Goal: Information Seeking & Learning: Find specific page/section

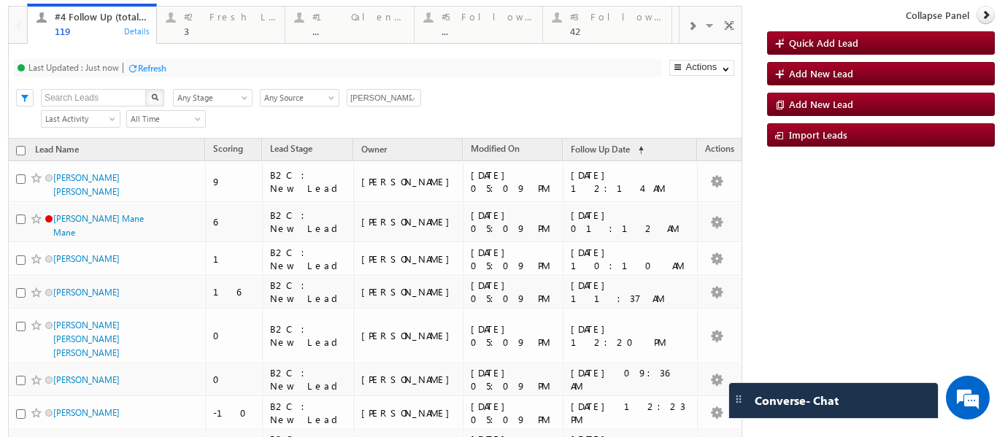
click at [215, 23] on p "#4 Follow Up (total pending)" at bounding box center [260, 30] width 183 height 20
click at [205, 29] on div "3" at bounding box center [230, 31] width 93 height 11
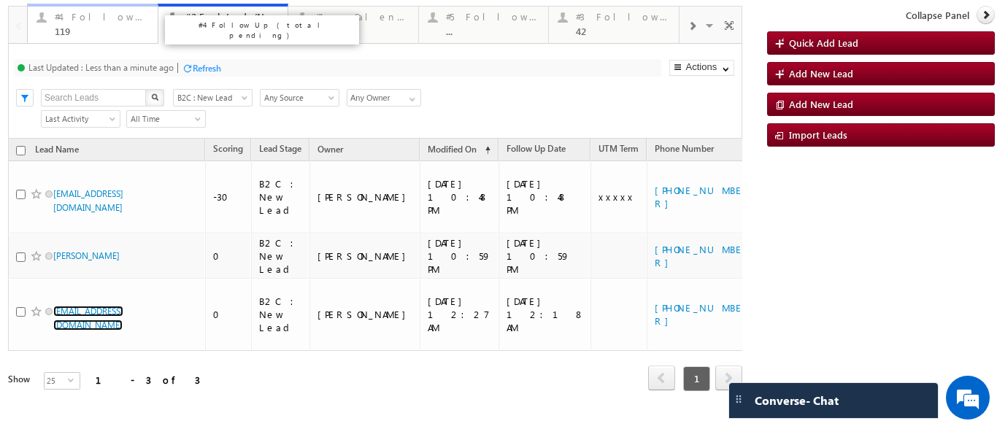
click at [84, 31] on div "119" at bounding box center [102, 31] width 94 height 11
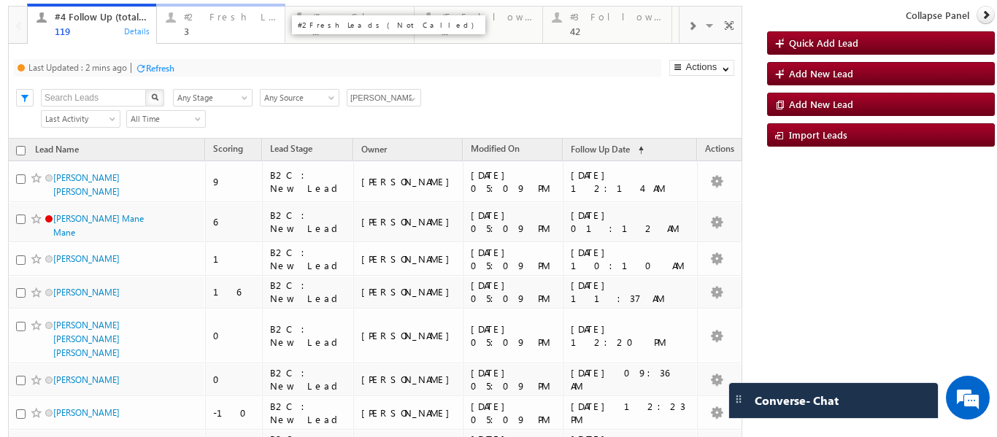
click at [200, 28] on div "3" at bounding box center [230, 31] width 93 height 11
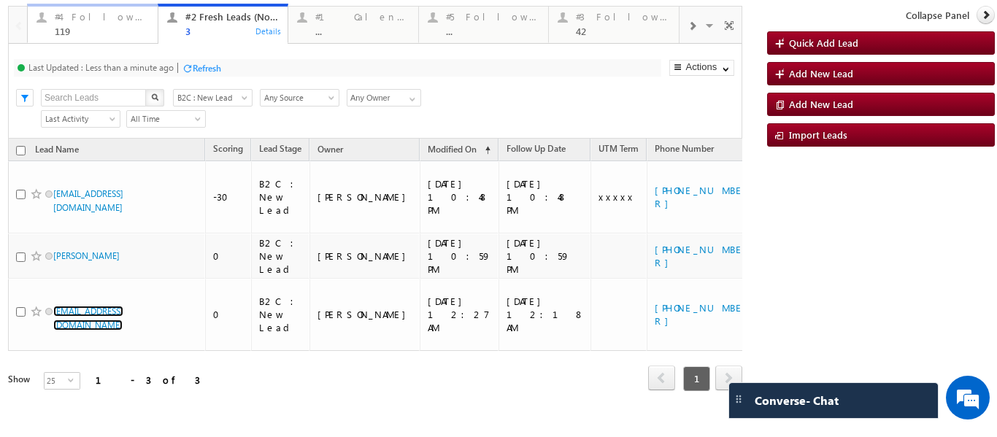
click at [91, 30] on div "119" at bounding box center [102, 31] width 94 height 11
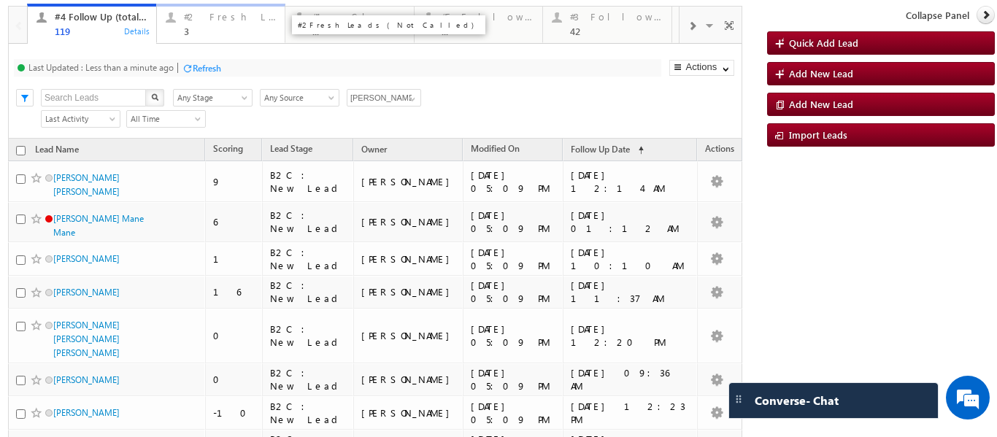
click at [207, 32] on div "3" at bounding box center [230, 31] width 93 height 11
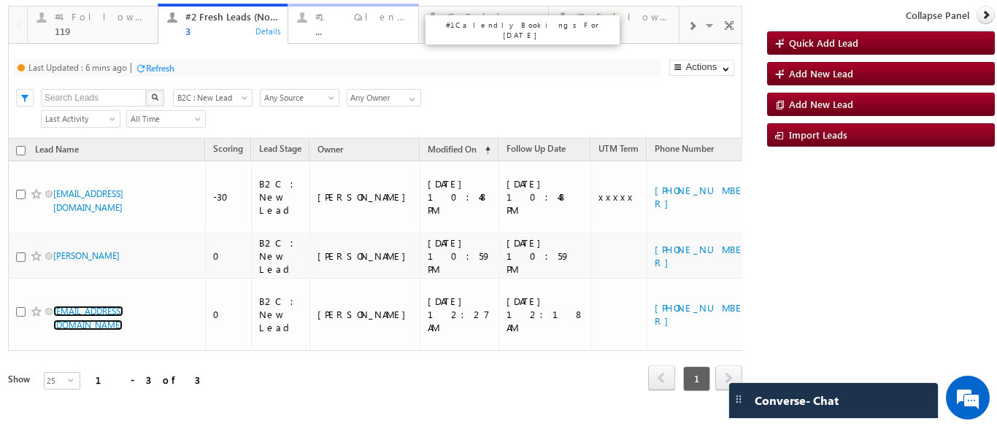
click at [331, 26] on div "..." at bounding box center [362, 31] width 94 height 11
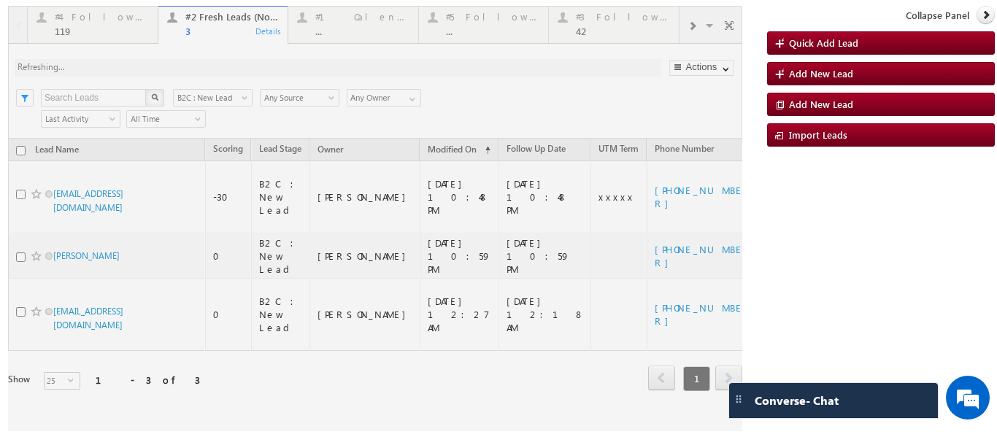
click at [450, 24] on div at bounding box center [375, 219] width 735 height 426
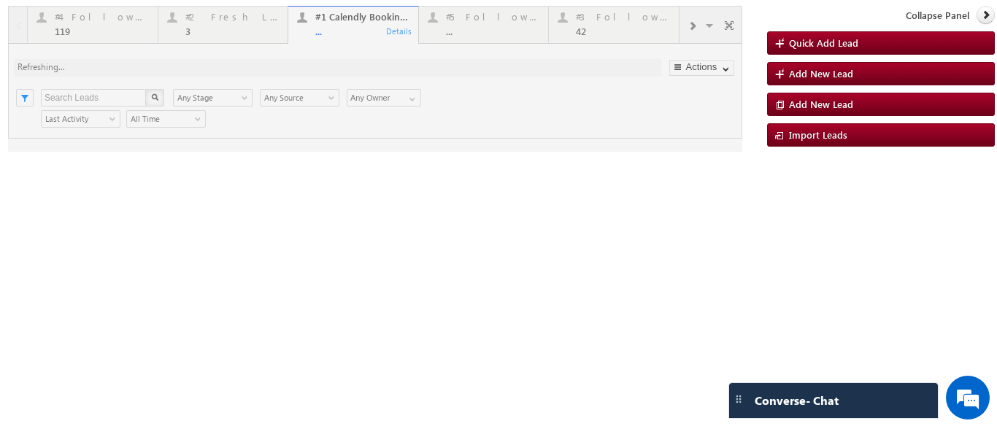
click at [345, 33] on div at bounding box center [375, 79] width 735 height 146
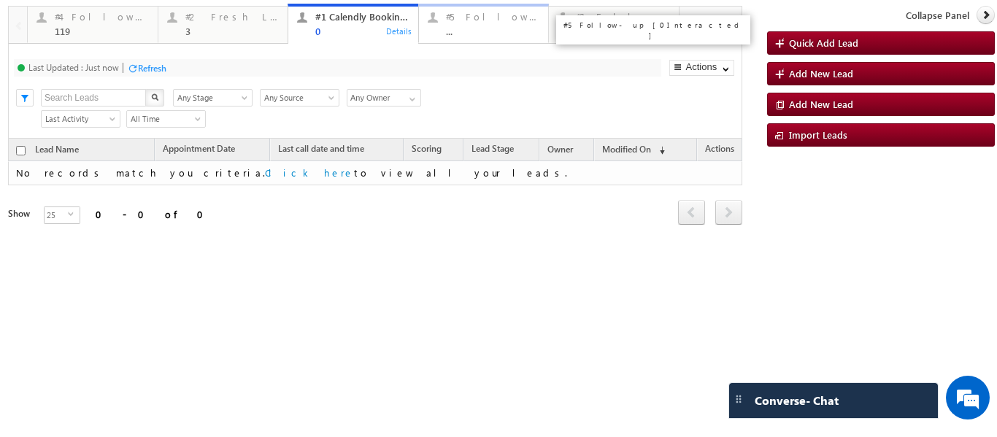
click at [471, 24] on div "#5 Follow-up [ 0 Interacted ] ..." at bounding box center [493, 22] width 94 height 28
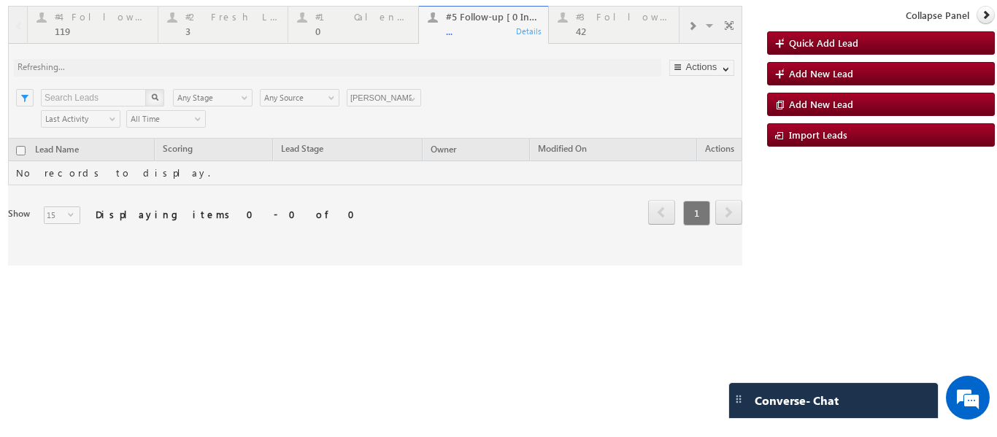
click at [594, 28] on div at bounding box center [375, 136] width 735 height 260
click at [594, 29] on div at bounding box center [375, 136] width 735 height 260
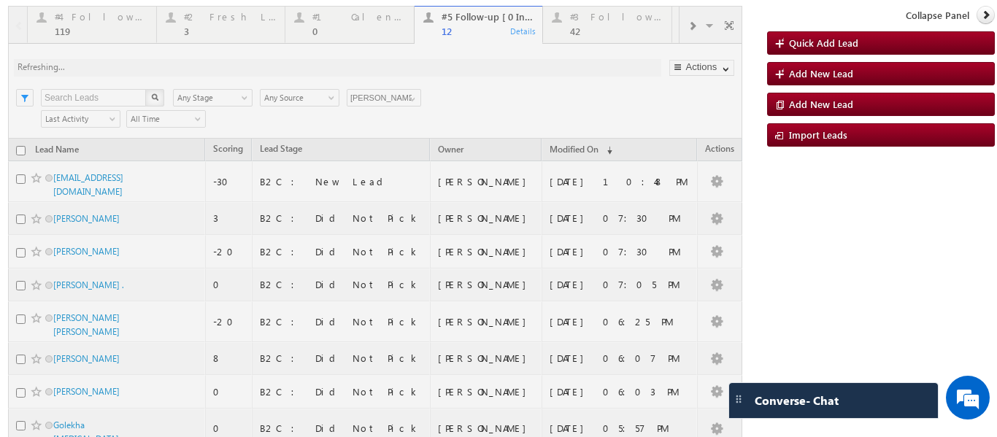
click at [583, 20] on p "#5 Follow-up [ 0 Interacted ]" at bounding box center [645, 25] width 191 height 10
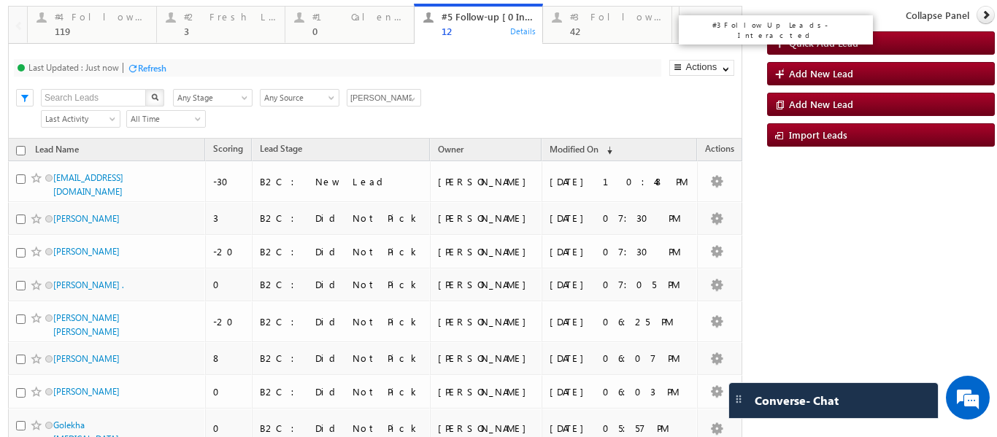
click at [583, 25] on div "#3 Follow Up Leads-Interacted 42" at bounding box center [616, 22] width 93 height 28
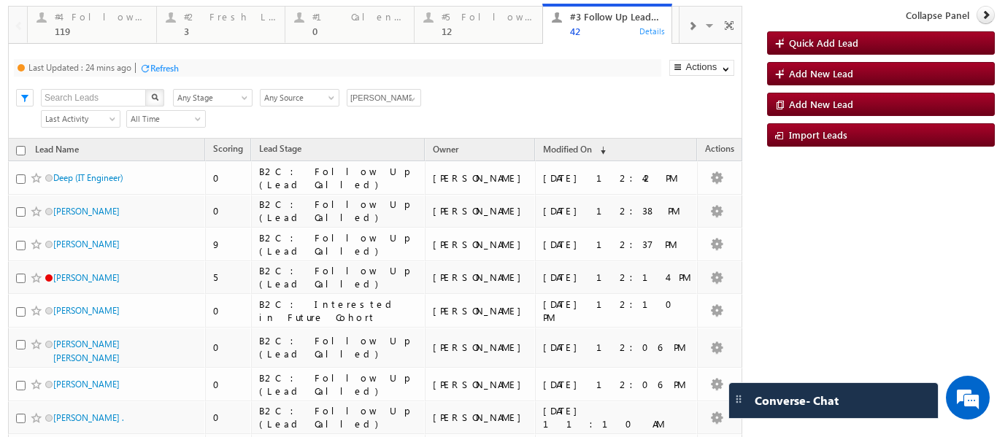
click at [688, 28] on span at bounding box center [692, 26] width 9 height 12
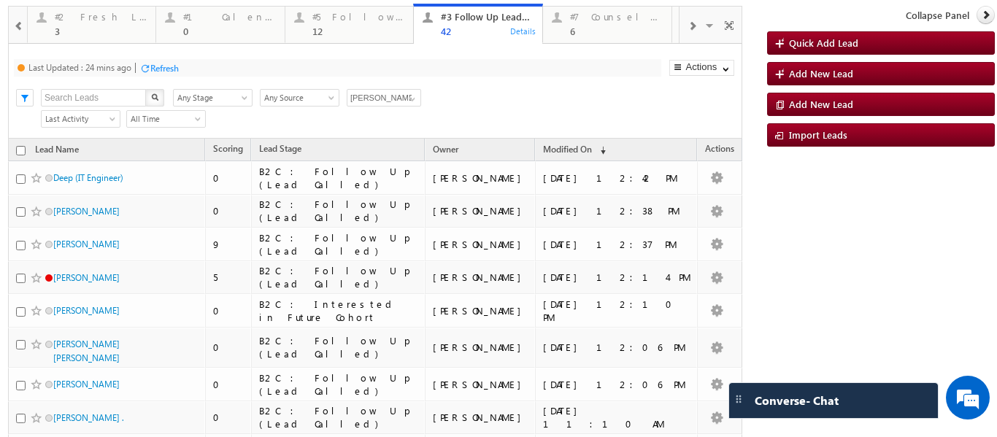
click at [688, 28] on span at bounding box center [692, 26] width 9 height 12
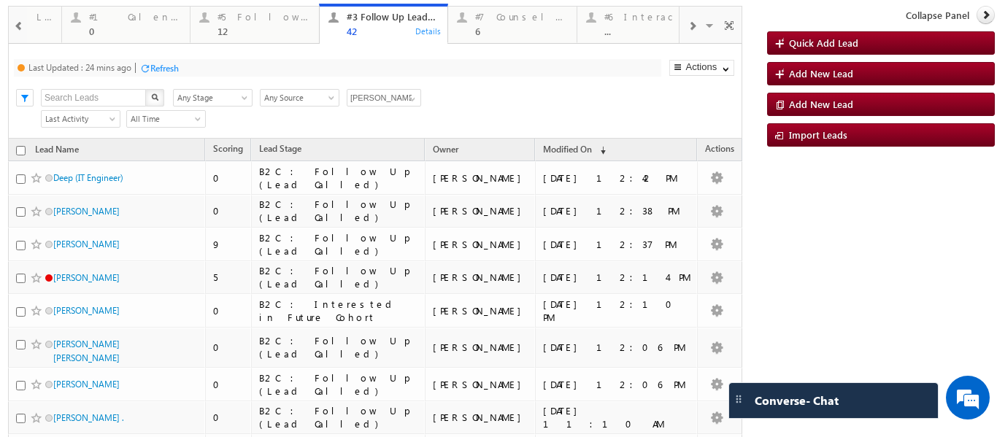
click at [688, 28] on span at bounding box center [692, 26] width 9 height 12
click at [479, 30] on div "6" at bounding box center [487, 31] width 93 height 11
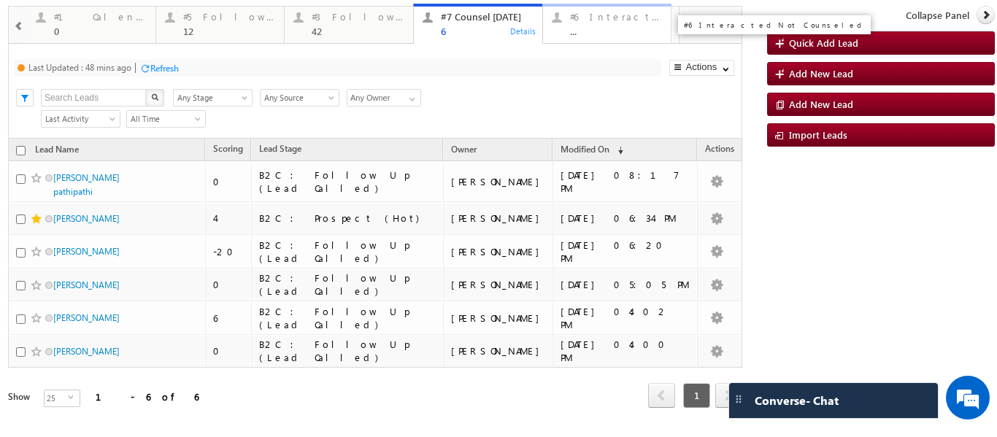
click at [585, 23] on div "#6 Interacted Not Counseled ..." at bounding box center [616, 22] width 93 height 28
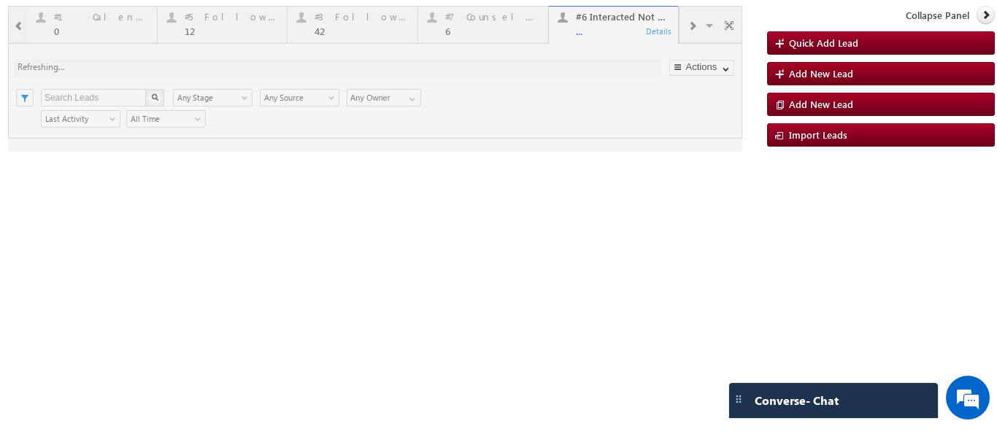
click at [598, 30] on div at bounding box center [375, 79] width 735 height 146
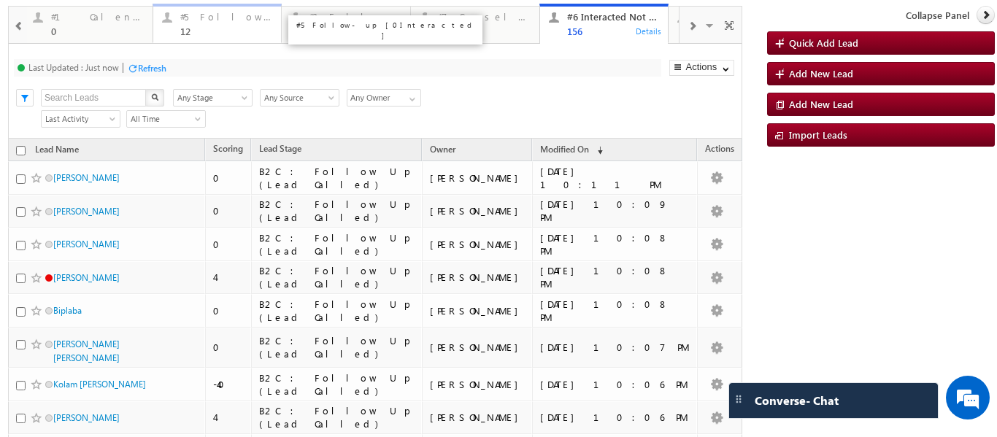
click at [205, 19] on div "#5 Follow-up [ 0 Interacted ]" at bounding box center [226, 17] width 93 height 12
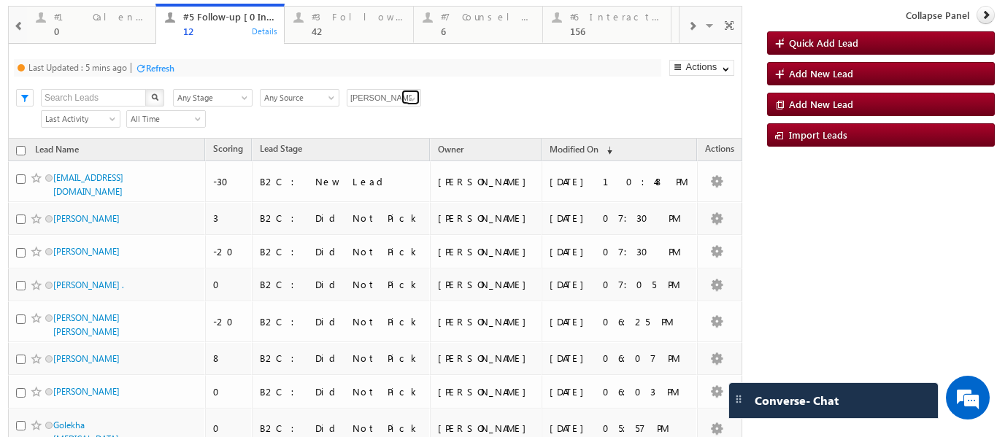
click at [410, 98] on span at bounding box center [413, 99] width 12 height 12
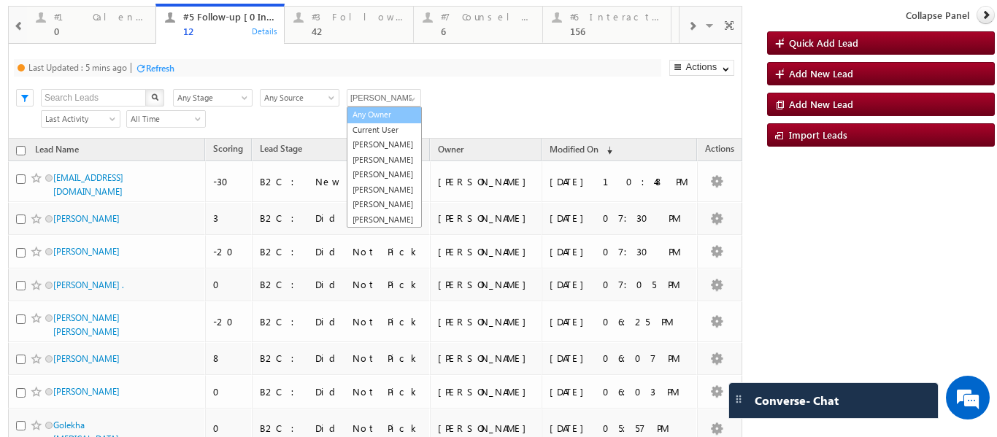
click at [383, 115] on link "Any Owner" at bounding box center [384, 115] width 75 height 17
type input "Any Owner"
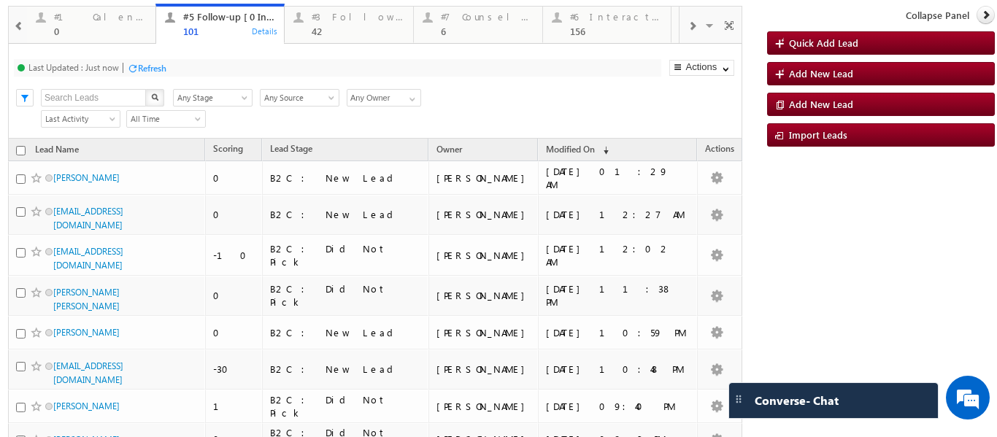
click at [21, 26] on span at bounding box center [19, 26] width 10 height 12
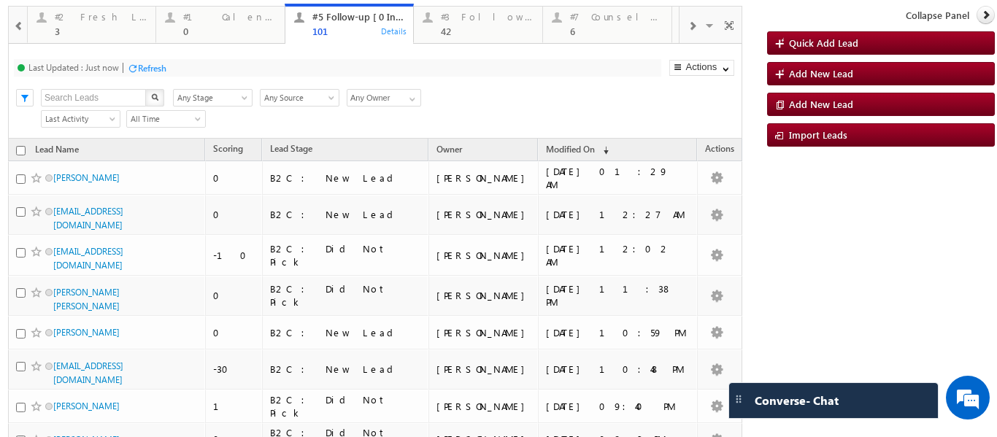
click at [21, 26] on span at bounding box center [19, 26] width 10 height 12
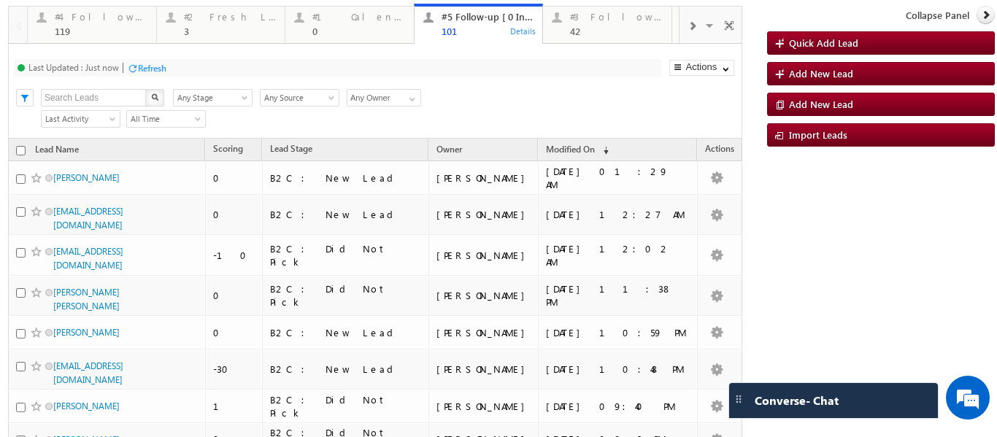
click at [211, 29] on p "#4 Follow Up (total pending)" at bounding box center [260, 30] width 183 height 20
click at [211, 27] on div "3" at bounding box center [230, 31] width 93 height 11
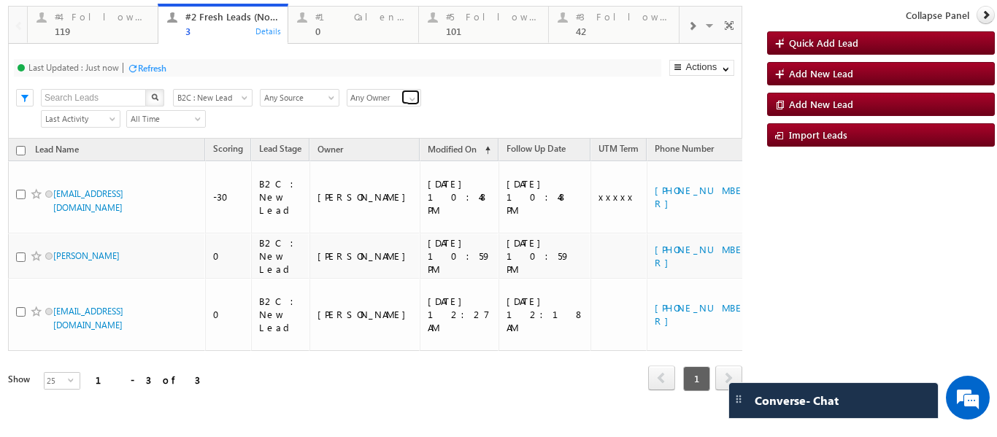
click at [403, 97] on link at bounding box center [411, 97] width 18 height 15
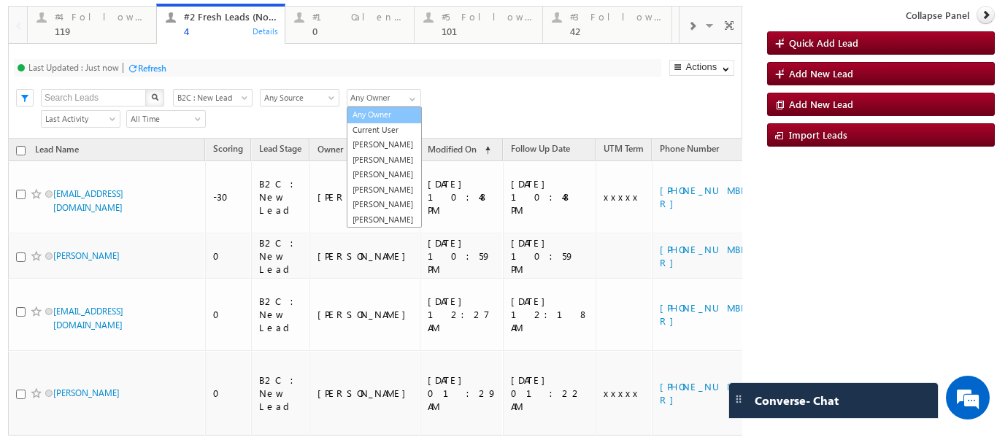
click at [377, 114] on link "Any Owner" at bounding box center [384, 115] width 75 height 17
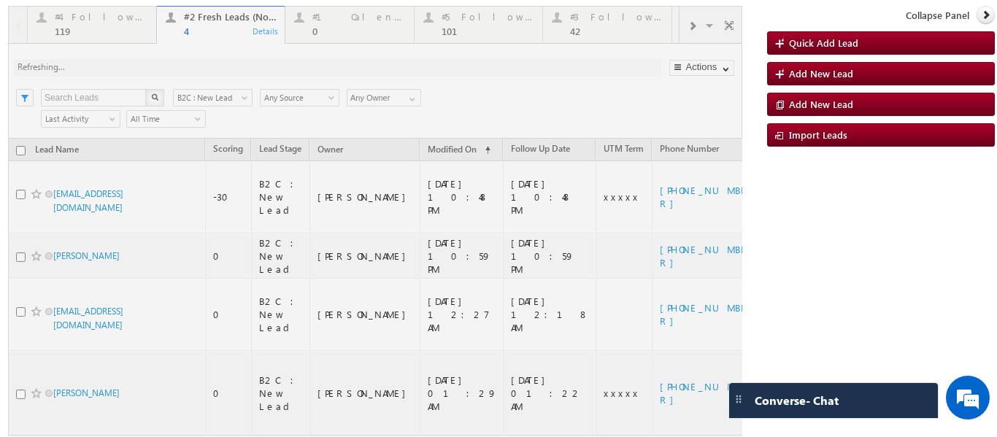
click at [491, 100] on div at bounding box center [375, 261] width 735 height 511
click at [92, 26] on div "119" at bounding box center [101, 31] width 93 height 11
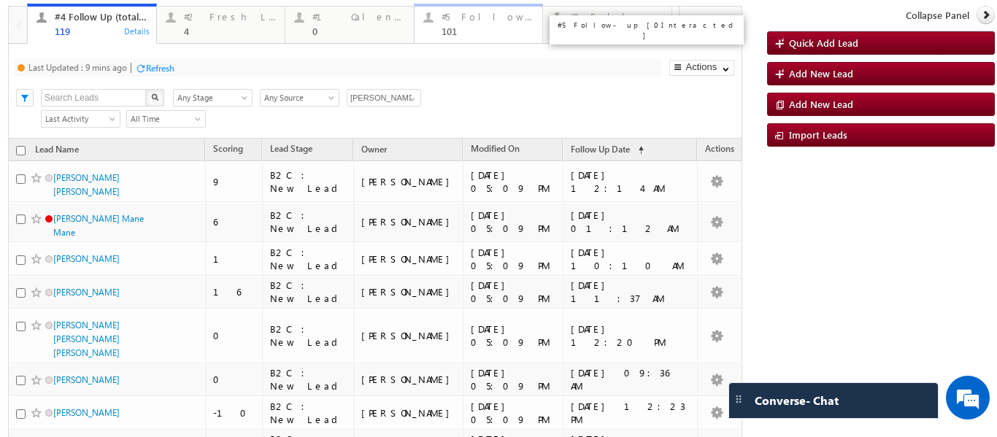
click at [488, 31] on div "101" at bounding box center [488, 31] width 93 height 11
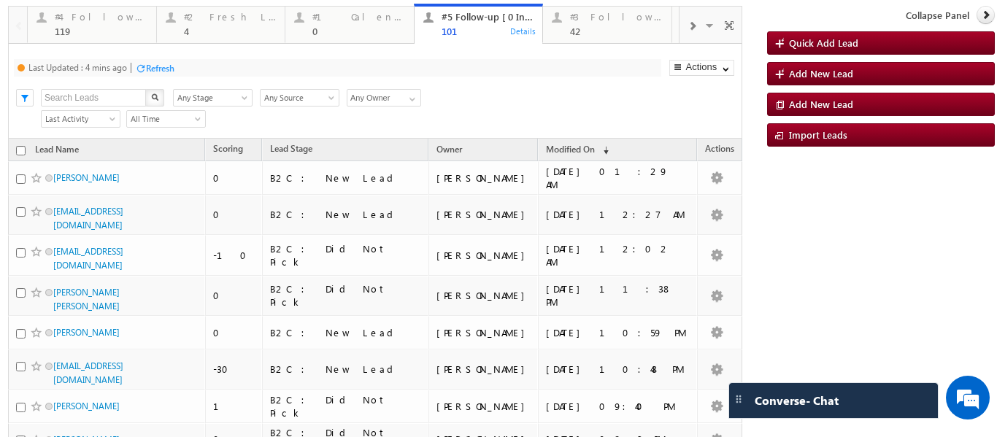
click at [592, 25] on p "#5 Follow-up [ 0 Interacted ]" at bounding box center [647, 30] width 183 height 20
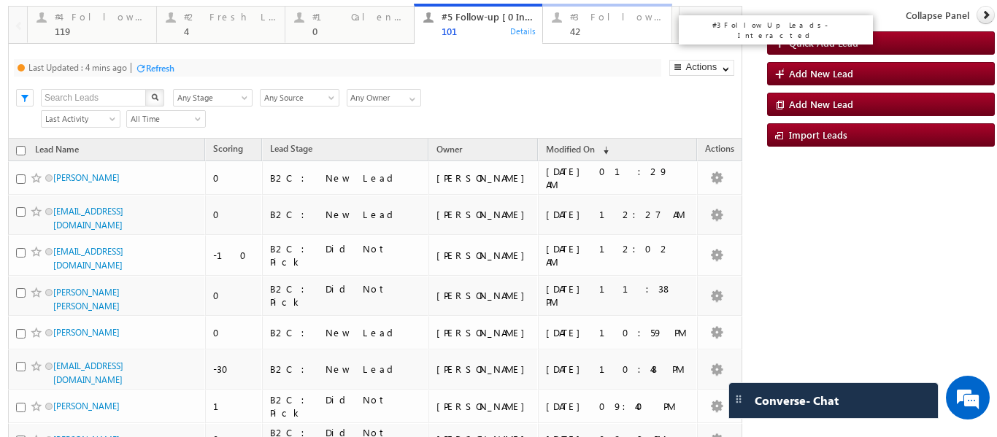
click at [588, 27] on div "42" at bounding box center [616, 31] width 93 height 11
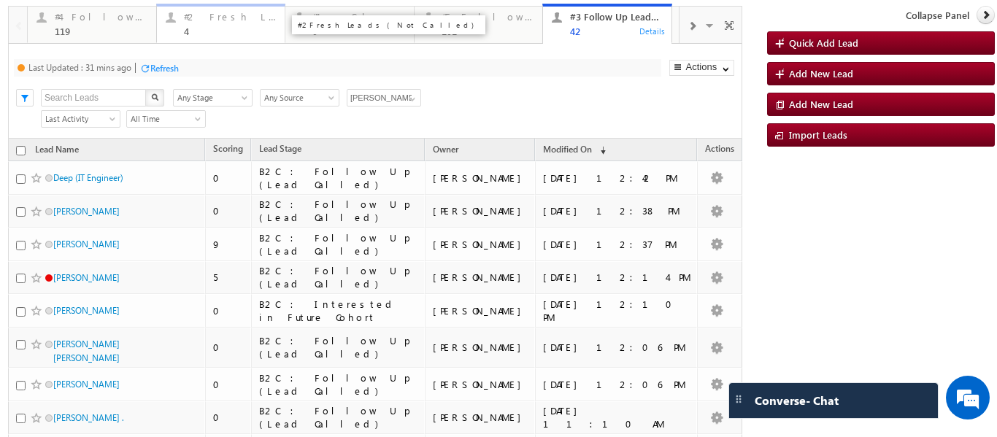
click at [206, 29] on div "4" at bounding box center [230, 31] width 93 height 11
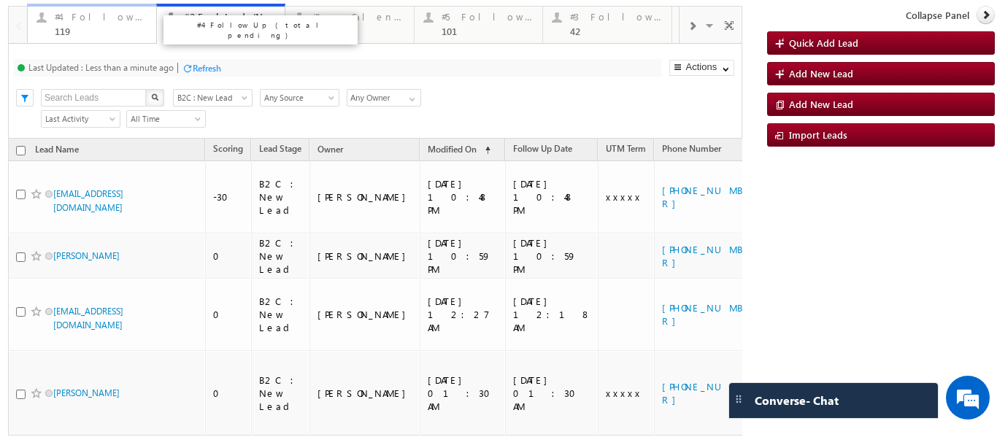
click at [87, 24] on div "#4 Follow Up (total pending) 119" at bounding box center [101, 22] width 93 height 28
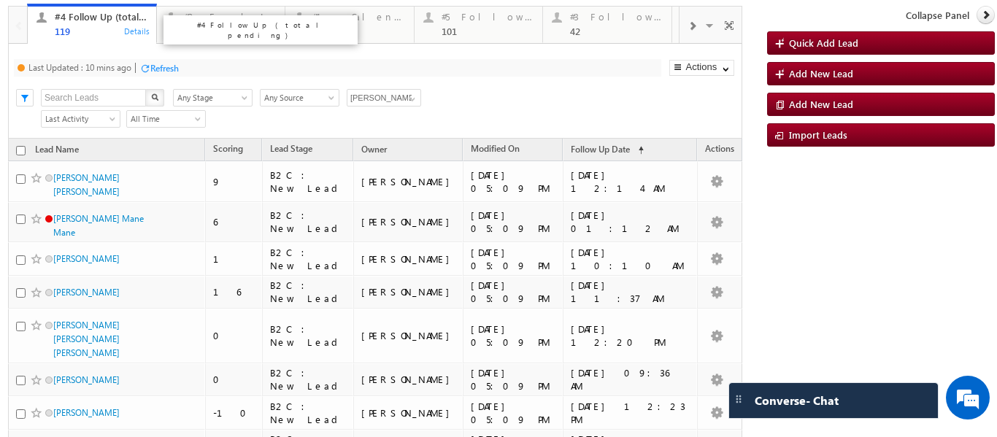
click at [81, 27] on div "119" at bounding box center [101, 31] width 93 height 11
click at [223, 23] on p "#4 Follow Up (total pending)" at bounding box center [260, 30] width 183 height 20
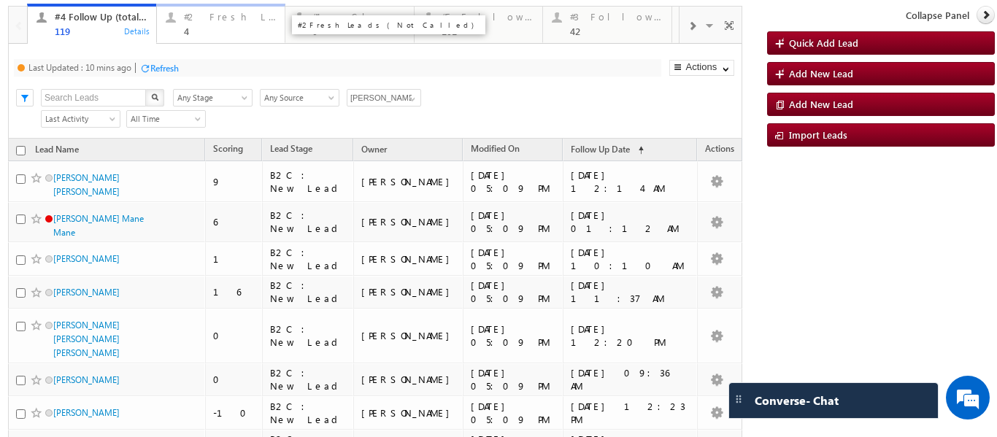
click at [203, 29] on div "4" at bounding box center [230, 31] width 93 height 11
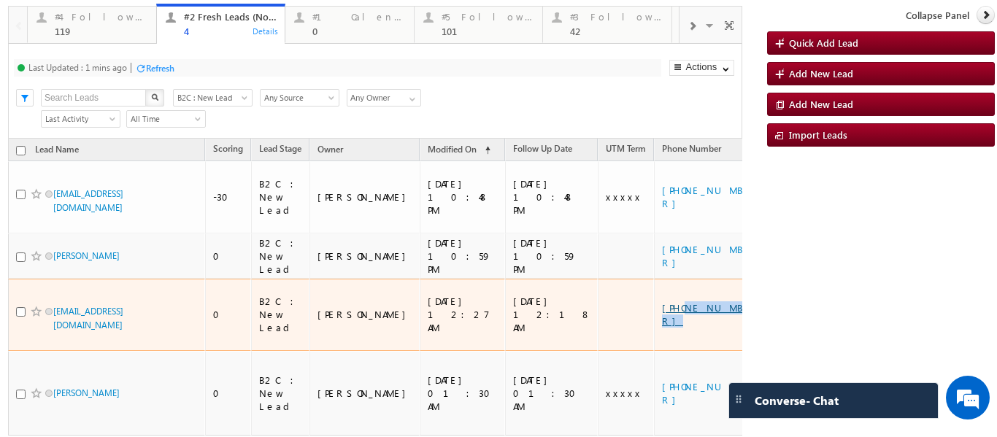
copy link "9760116750"
drag, startPoint x: 651, startPoint y: 285, endPoint x: 626, endPoint y: 285, distance: 25.6
click at [662, 302] on div "+91-9760116750" at bounding box center [709, 315] width 95 height 26
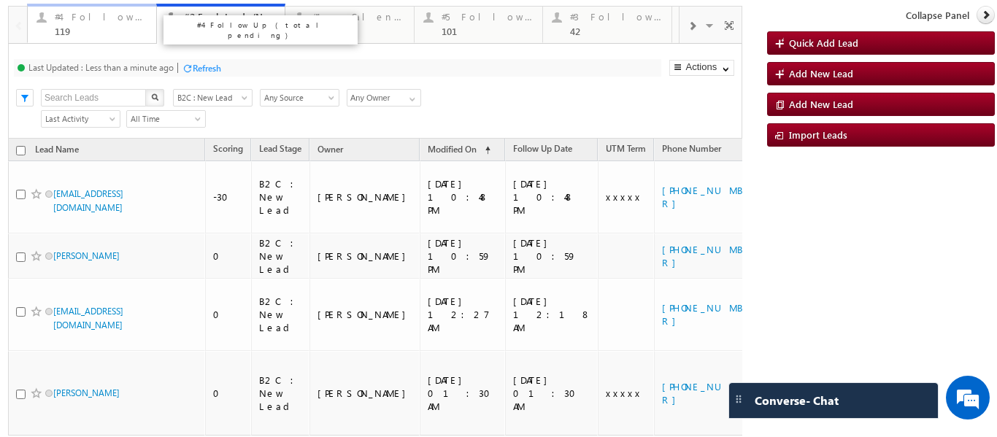
click at [101, 19] on div "#4 Follow Up (total pending)" at bounding box center [101, 17] width 93 height 12
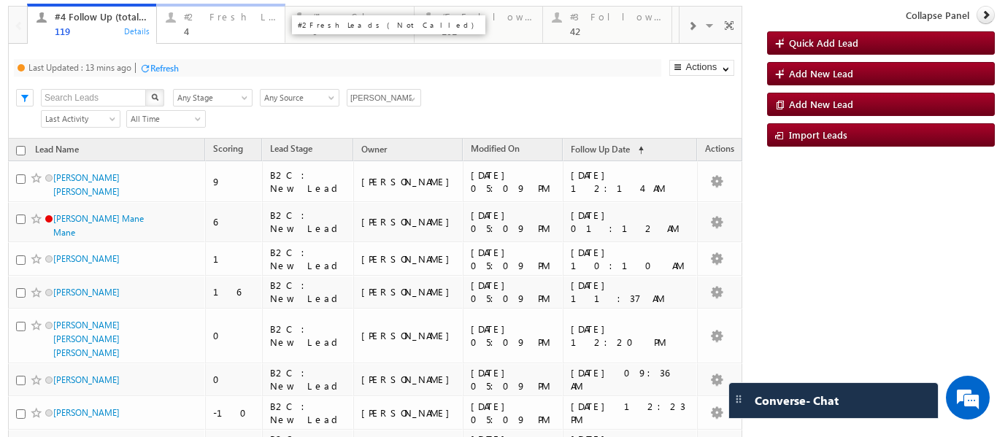
click at [191, 31] on div "4" at bounding box center [230, 31] width 93 height 11
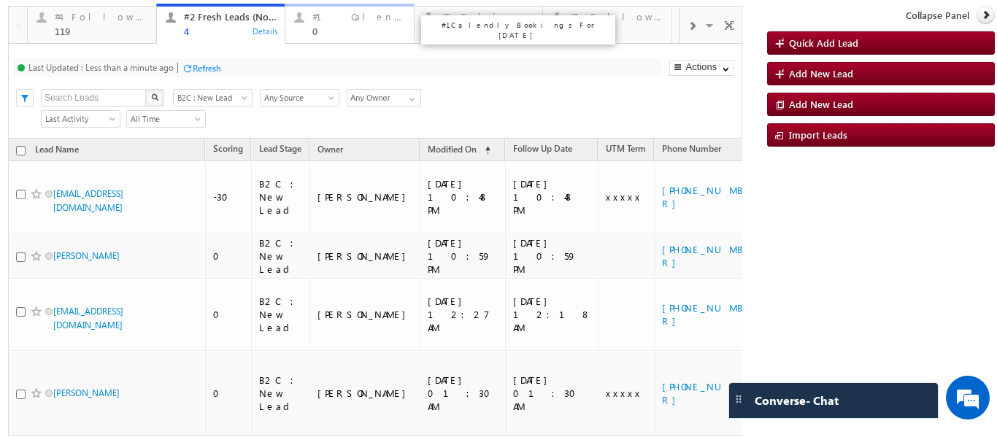
click at [337, 21] on div "#1 Calendly Bookings For Today" at bounding box center [358, 17] width 93 height 12
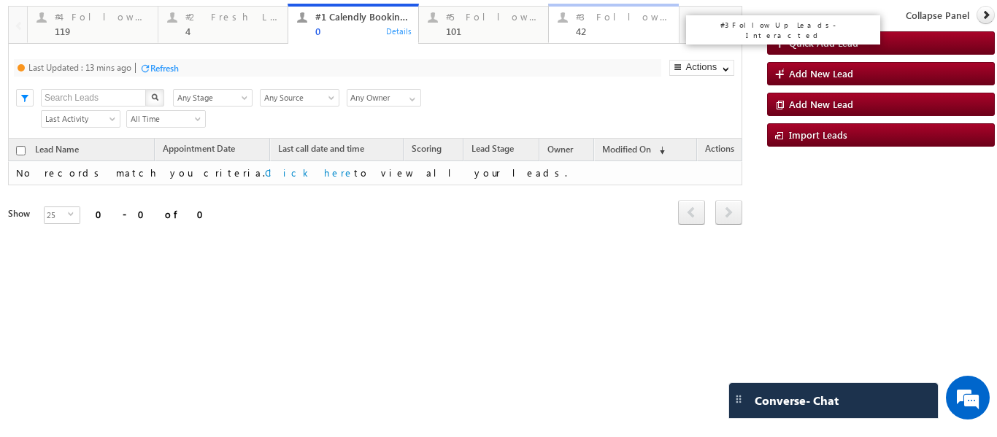
click at [587, 19] on div "#3 Follow Up Leads-Interacted" at bounding box center [623, 17] width 94 height 12
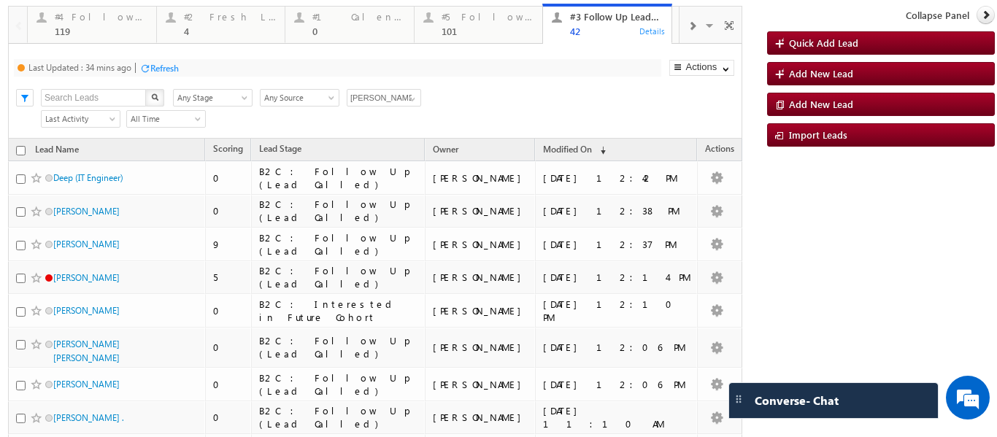
click at [680, 24] on div at bounding box center [692, 25] width 24 height 33
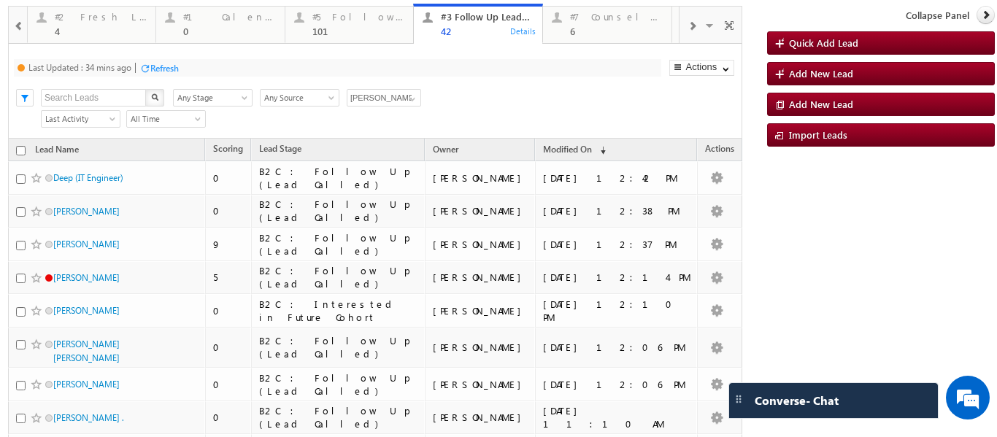
click at [688, 24] on span at bounding box center [692, 26] width 9 height 12
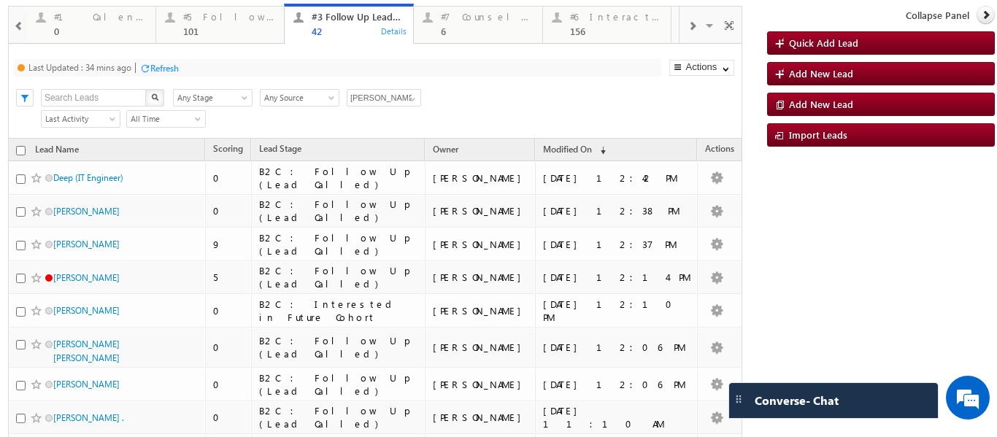
click at [688, 24] on span at bounding box center [692, 26] width 9 height 12
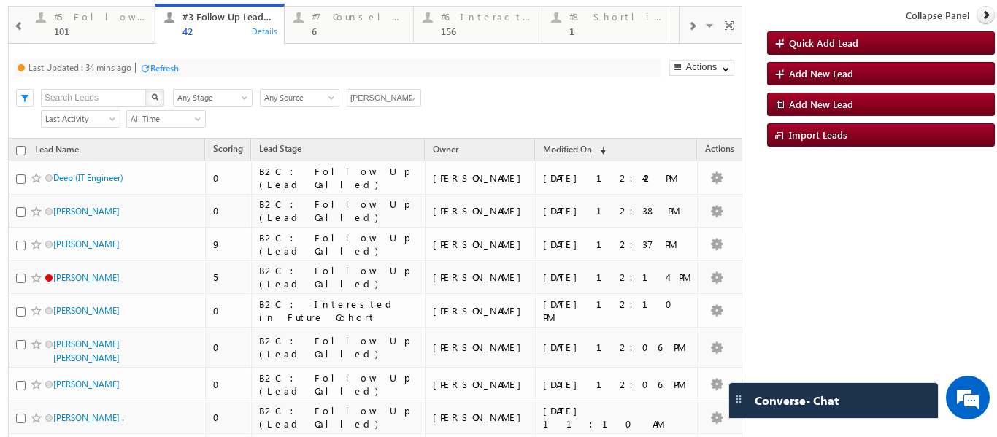
click at [688, 24] on span at bounding box center [692, 26] width 9 height 12
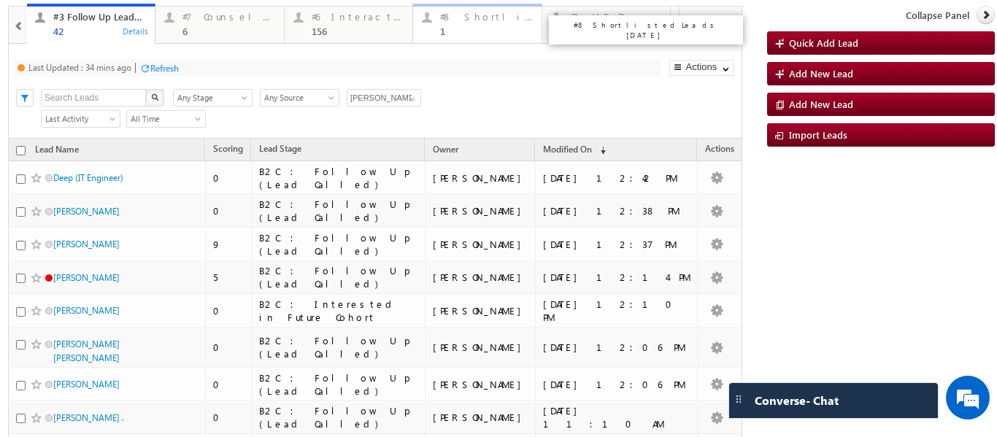
click at [474, 34] on div "1" at bounding box center [486, 31] width 93 height 11
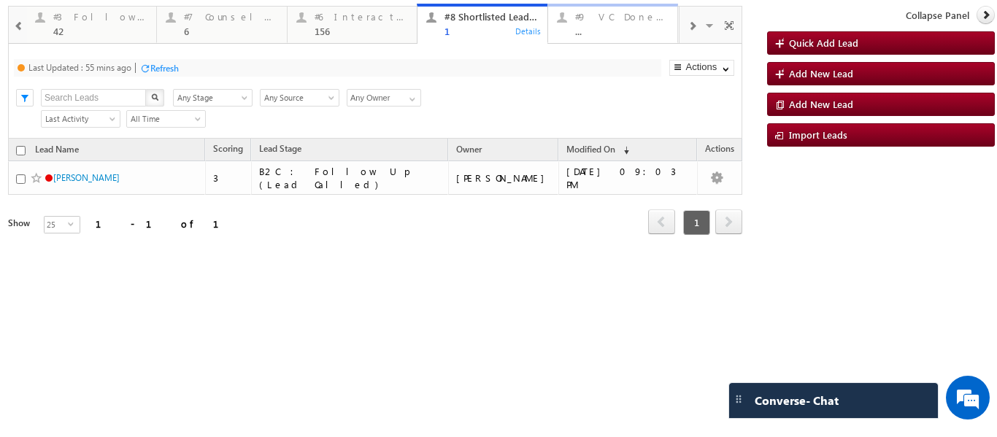
click at [593, 18] on div "#9 VC Done Today" at bounding box center [622, 17] width 94 height 12
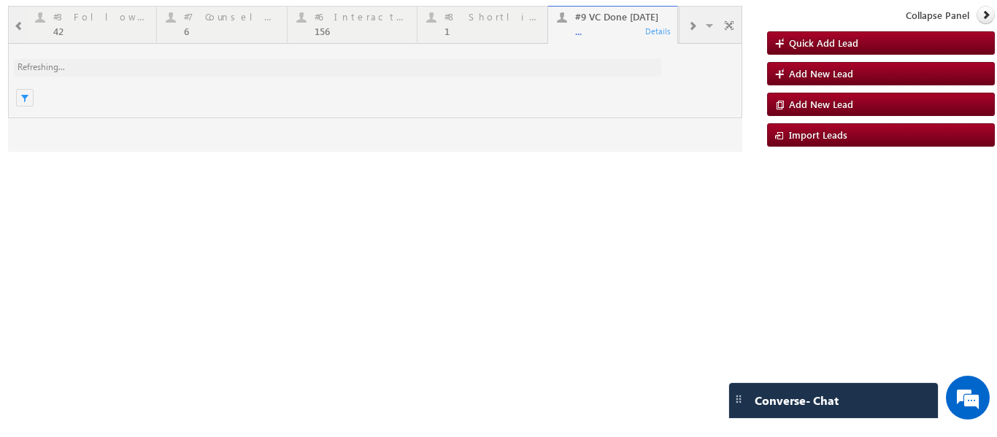
click at [695, 24] on div at bounding box center [375, 79] width 735 height 146
click at [693, 28] on div at bounding box center [375, 79] width 735 height 146
click at [694, 23] on div at bounding box center [375, 79] width 735 height 146
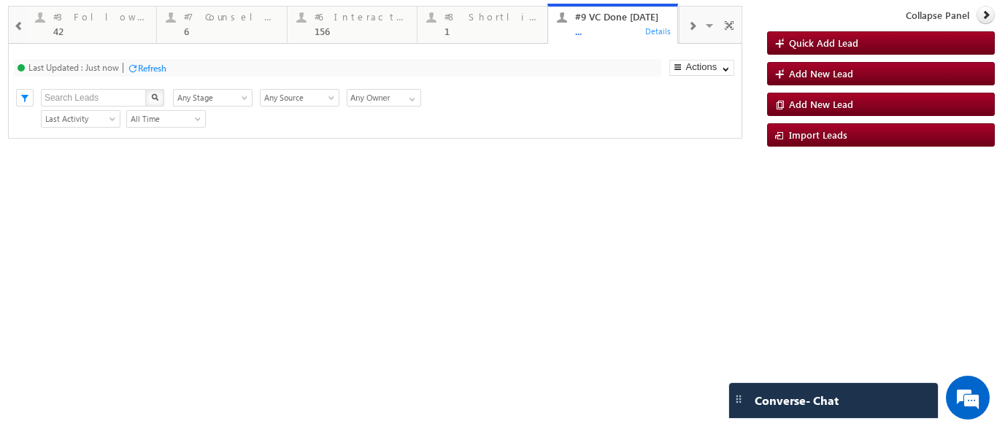
click at [694, 27] on span at bounding box center [692, 26] width 9 height 12
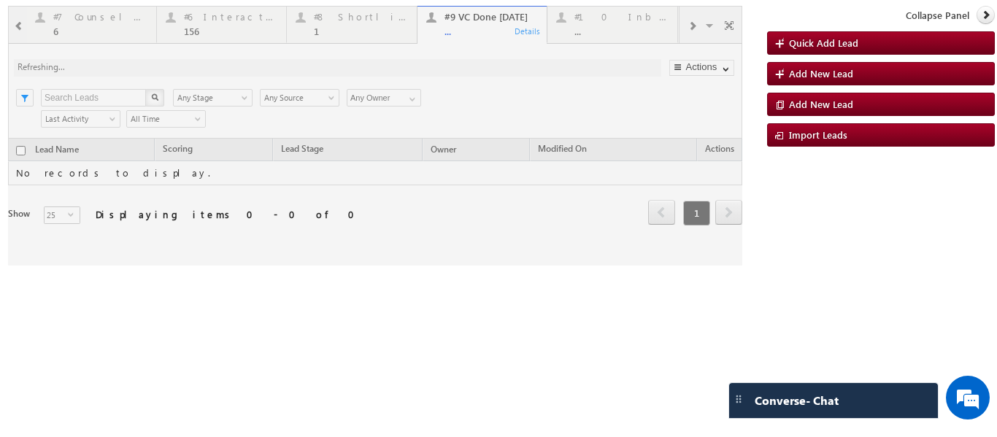
click at [694, 27] on div at bounding box center [375, 136] width 735 height 260
click at [590, 31] on div at bounding box center [375, 136] width 735 height 260
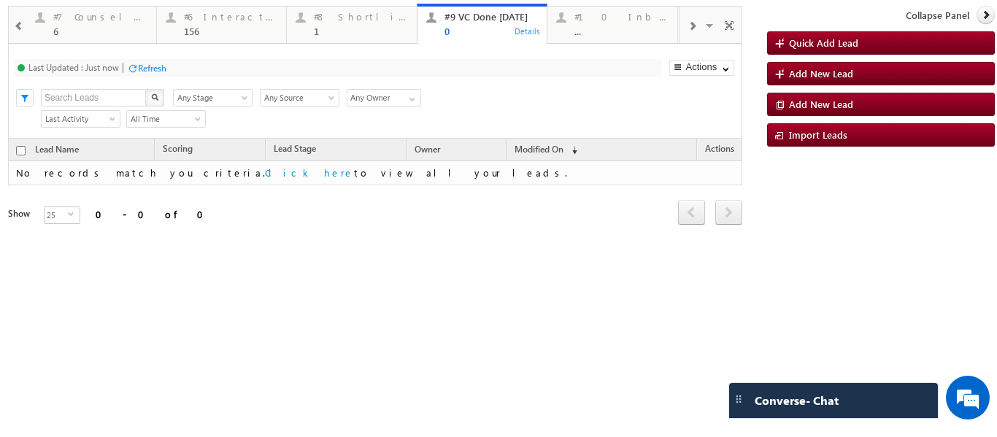
click at [686, 29] on div at bounding box center [692, 25] width 24 height 33
click at [688, 28] on span at bounding box center [692, 26] width 9 height 12
click at [494, 30] on div "..." at bounding box center [491, 31] width 94 height 11
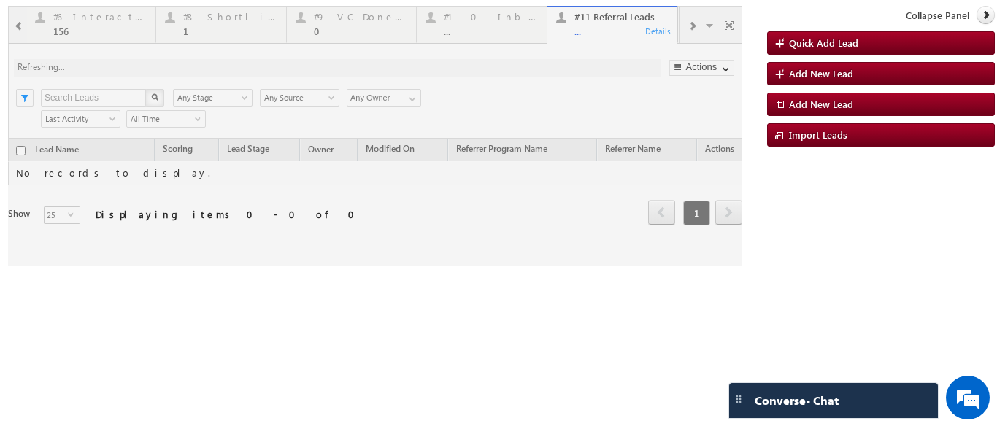
click at [584, 26] on div at bounding box center [375, 136] width 735 height 260
click at [215, 33] on div at bounding box center [375, 136] width 735 height 260
click at [227, 35] on div at bounding box center [375, 136] width 735 height 260
click at [486, 32] on div at bounding box center [375, 136] width 735 height 260
click at [465, 30] on div at bounding box center [375, 136] width 735 height 260
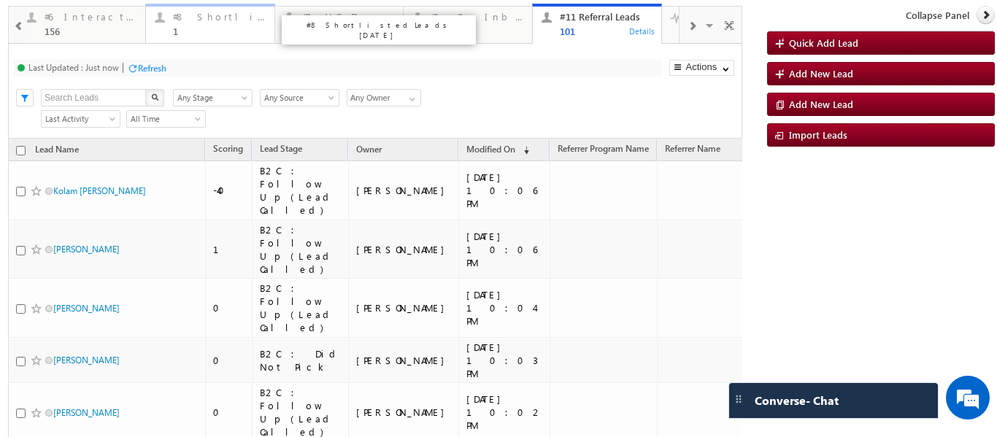
click at [194, 35] on div "1" at bounding box center [219, 31] width 93 height 11
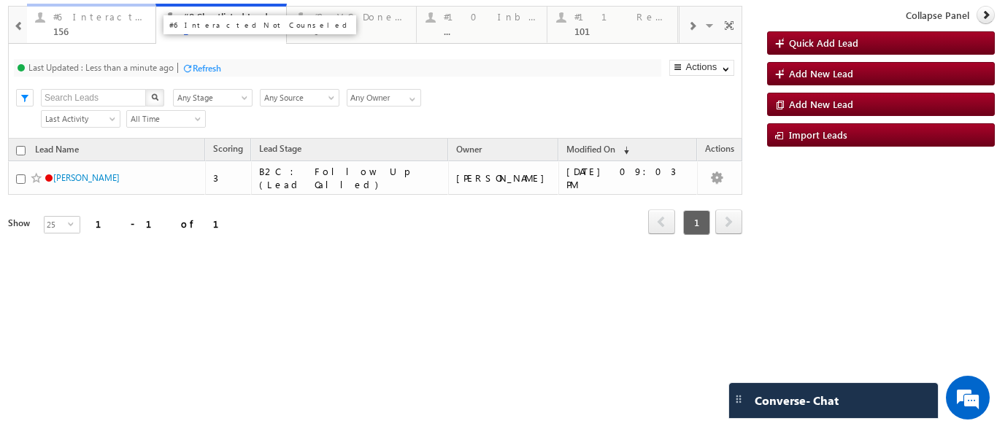
drag, startPoint x: 89, startPoint y: 31, endPoint x: 168, endPoint y: 31, distance: 78.9
click at [89, 31] on div "156" at bounding box center [100, 31] width 94 height 11
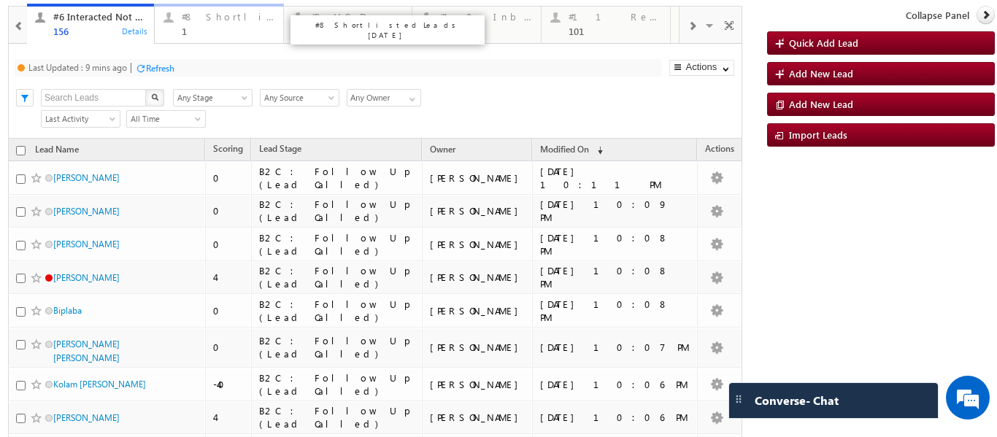
click at [194, 31] on div "1" at bounding box center [228, 31] width 93 height 11
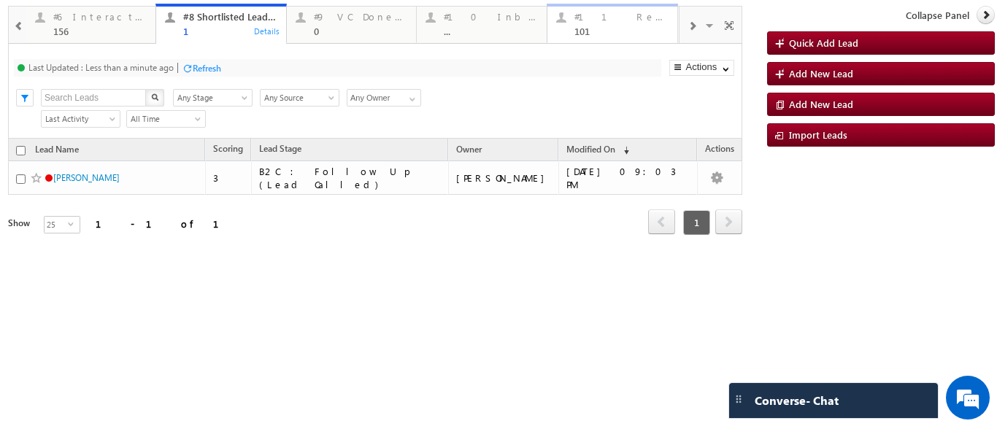
click at [595, 22] on div "#11 Referral Leads" at bounding box center [622, 17] width 94 height 12
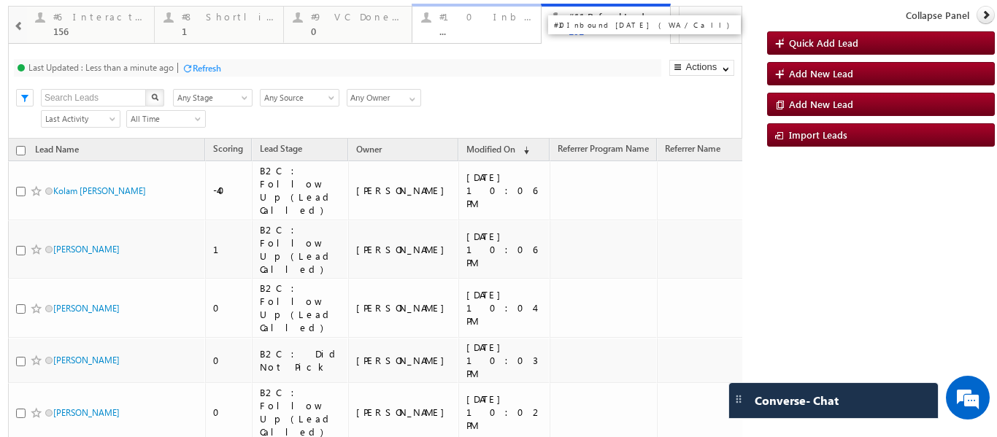
click at [484, 22] on div "#10 Inbound today (WA /Call)" at bounding box center [486, 17] width 93 height 12
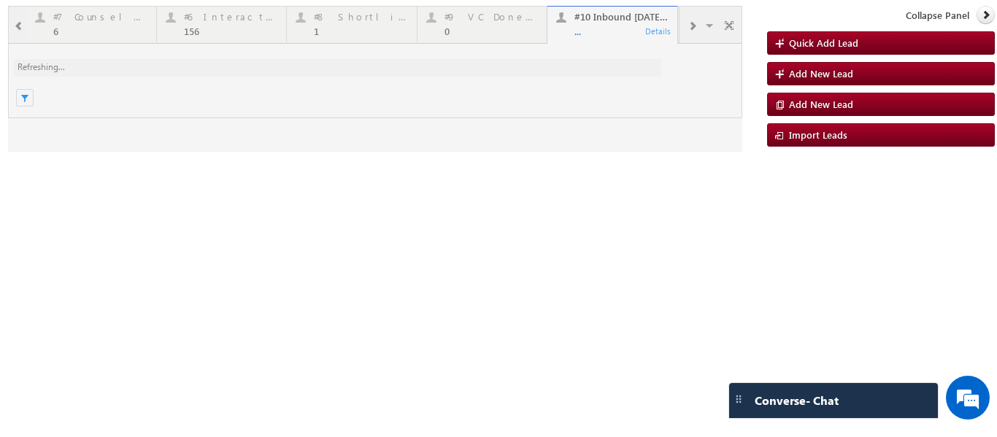
click at [610, 34] on div at bounding box center [375, 79] width 735 height 146
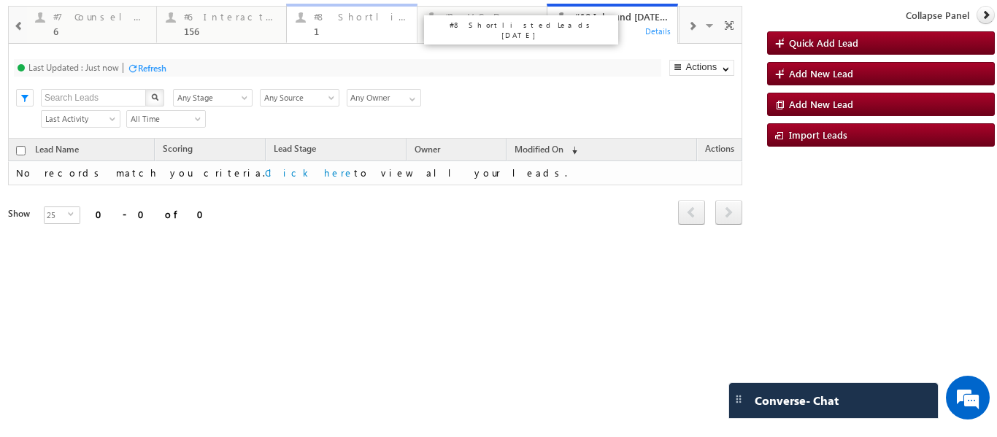
click at [319, 20] on div "#8 Shortlisted Leads Today" at bounding box center [361, 17] width 94 height 12
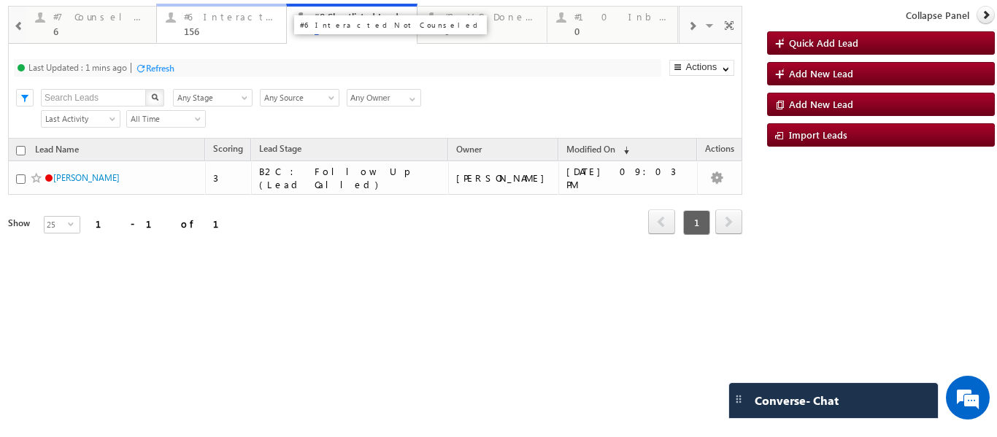
click at [215, 24] on div "#6 Interacted Not Counseled 156" at bounding box center [231, 22] width 94 height 28
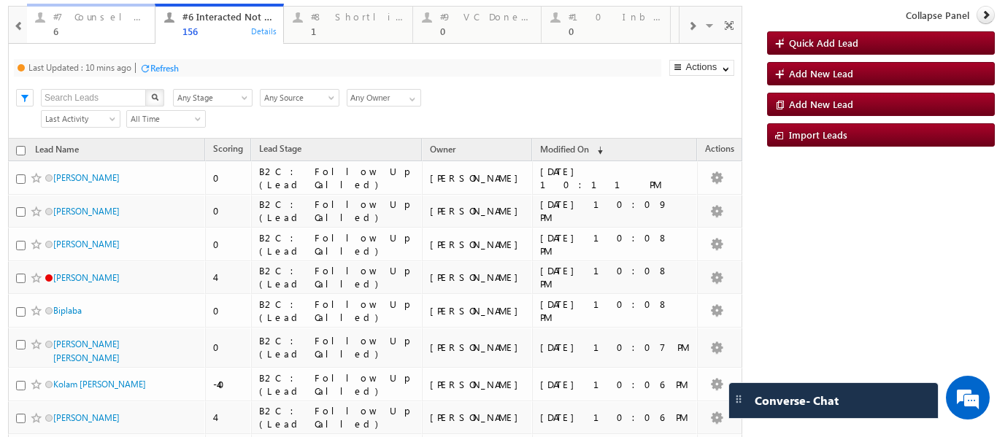
click at [79, 26] on div "6" at bounding box center [99, 31] width 93 height 11
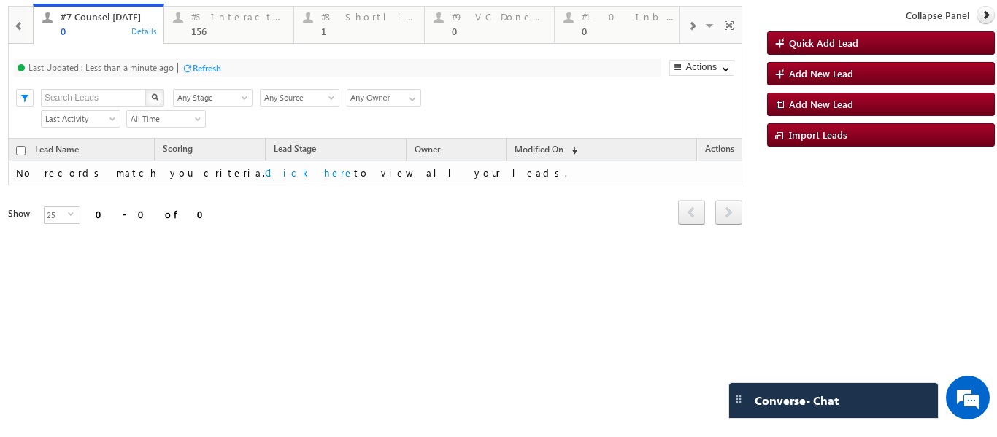
click at [688, 27] on span at bounding box center [692, 26] width 9 height 12
click at [359, 29] on div "101" at bounding box center [360, 31] width 94 height 11
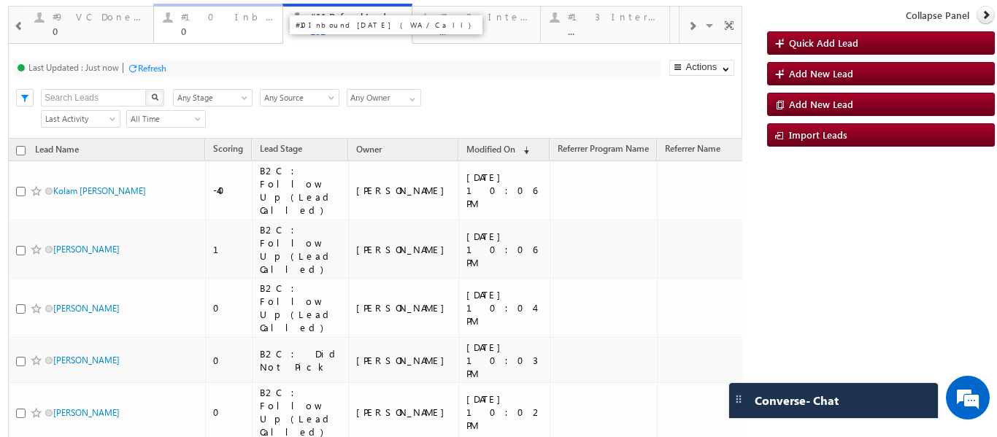
click at [246, 25] on div "#10 Inbound today (WA /Call) 0" at bounding box center [227, 22] width 93 height 28
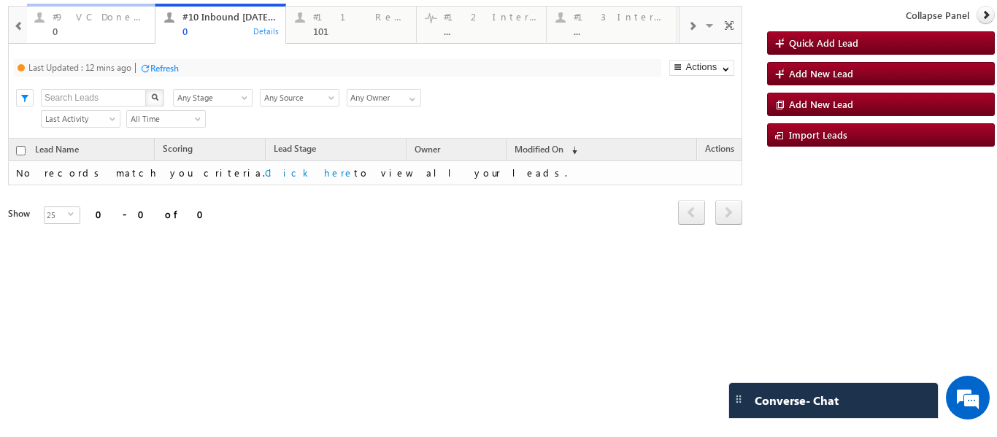
click at [78, 24] on div "#9 VC Done Today 0" at bounding box center [100, 22] width 94 height 28
click at [232, 29] on div "0" at bounding box center [230, 31] width 94 height 11
click at [334, 25] on div "#11 Referral Leads 101" at bounding box center [360, 22] width 94 height 28
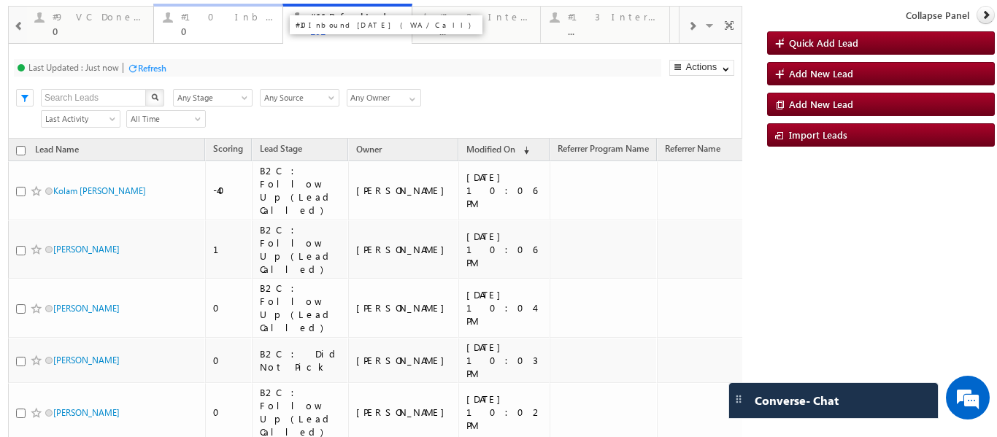
drag, startPoint x: 175, startPoint y: 33, endPoint x: 152, endPoint y: 39, distance: 23.4
click at [175, 33] on div "#10 Inbound today (WA /Call) 0 Details" at bounding box center [219, 22] width 126 height 28
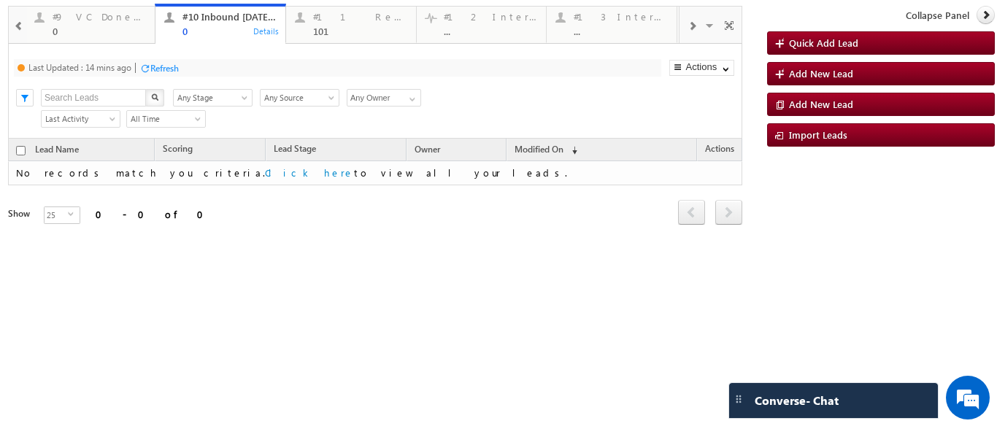
click at [69, 15] on div "#9 VC Done Today" at bounding box center [100, 17] width 94 height 12
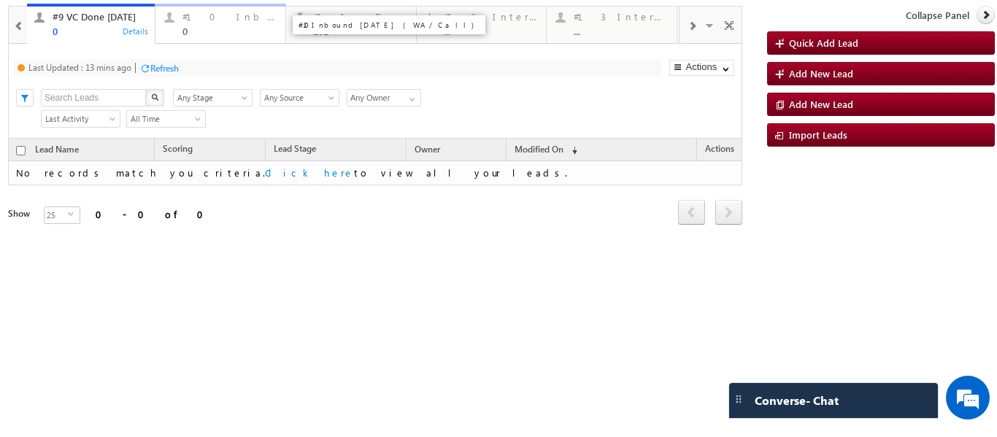
drag, startPoint x: 245, startPoint y: 26, endPoint x: 254, endPoint y: 25, distance: 9.6
click at [245, 26] on div "0" at bounding box center [230, 31] width 94 height 11
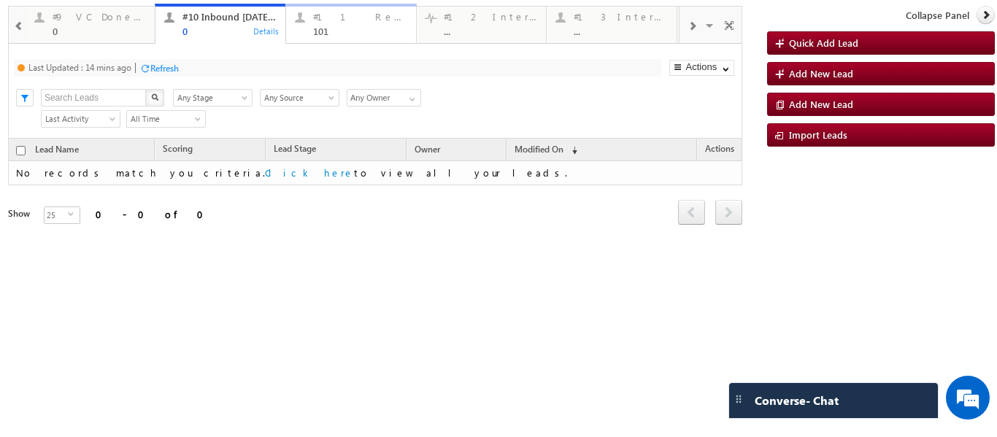
click at [330, 19] on div "#11 Referral Leads" at bounding box center [360, 17] width 94 height 12
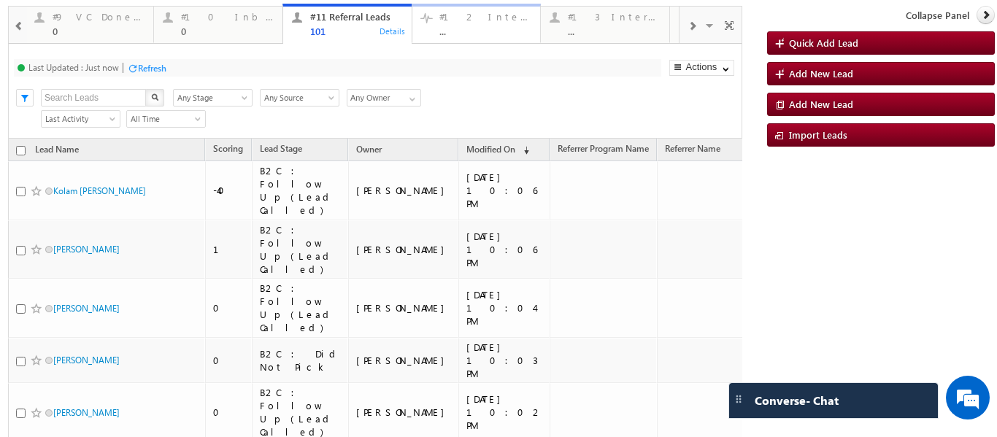
click at [423, 17] on div at bounding box center [426, 17] width 18 height 18
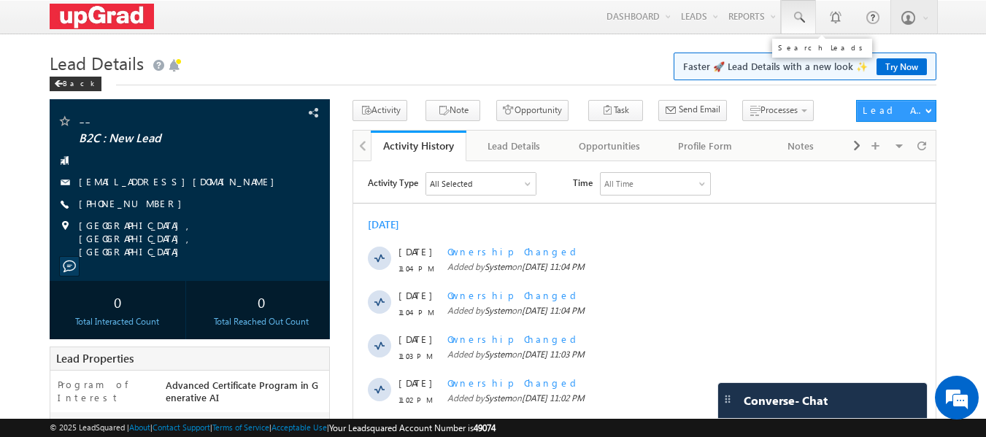
click at [795, 23] on span at bounding box center [798, 17] width 15 height 15
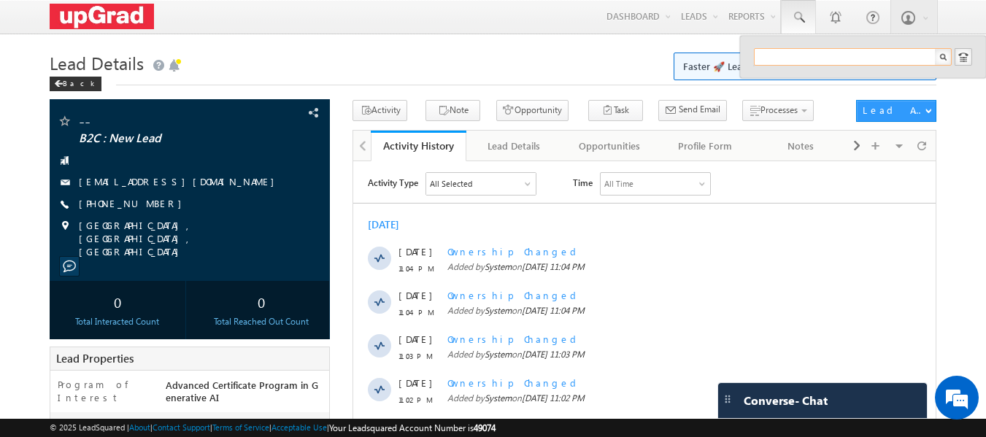
paste input "shivangisharma.ece@gmail.com"
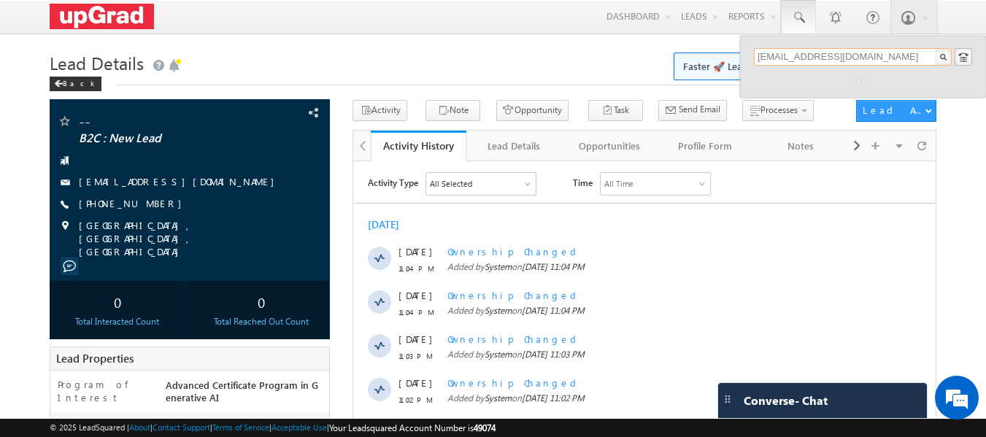
click at [755, 59] on input "shivangisharma.ece@gmail.com" at bounding box center [853, 57] width 198 height 18
drag, startPoint x: 905, startPoint y: 53, endPoint x: 730, endPoint y: 57, distance: 175.3
click at [730, 57] on body "Menu Ritu Raj ritu. raj@u pgrad .com" at bounding box center [493, 415] width 986 height 831
type input "shivangisharma.ece@gmail.com"
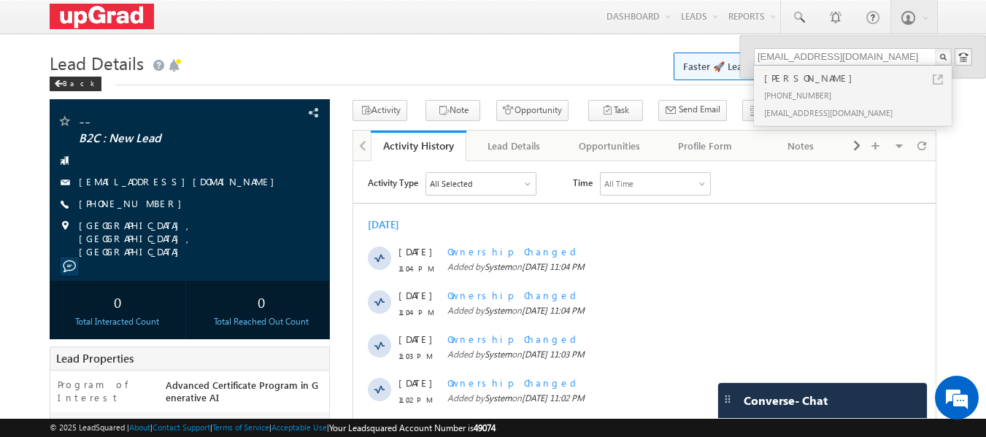
click at [552, 47] on body "Menu Ritu Raj ritu. raj@u pgrad .com" at bounding box center [493, 415] width 986 height 831
click at [801, 76] on div "Shivangi Sharma" at bounding box center [860, 78] width 196 height 16
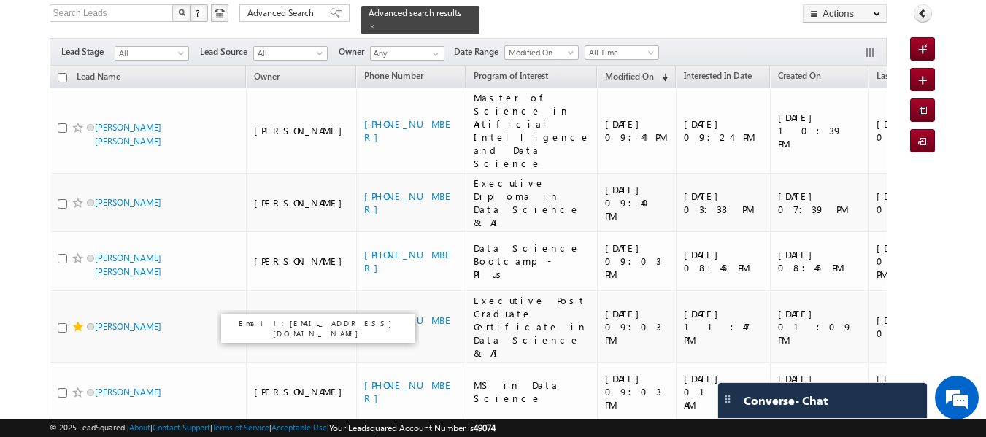
scroll to position [87, 0]
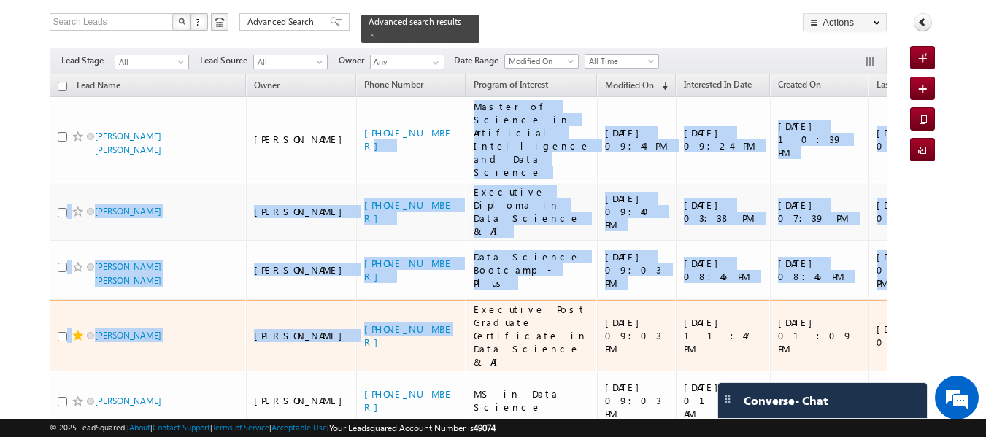
drag, startPoint x: 390, startPoint y: 95, endPoint x: 383, endPoint y: 265, distance: 170.2
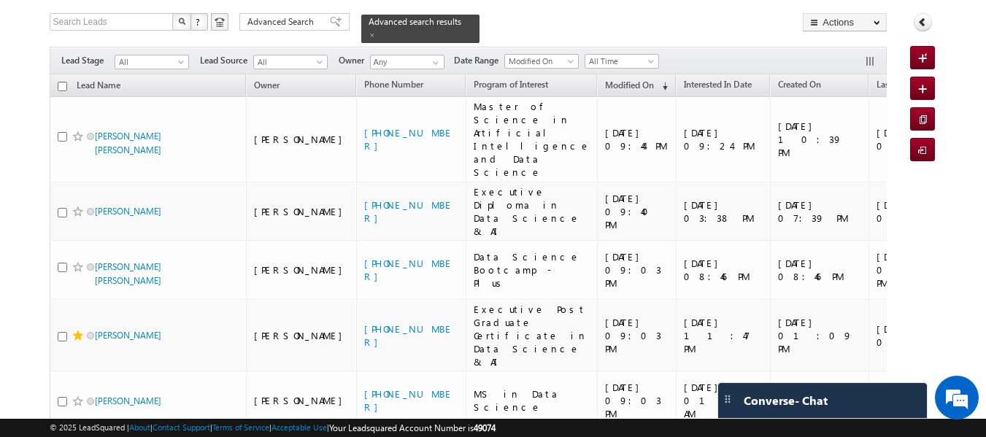
click at [662, 18] on div "Search Leads X ? 19 results found Advanced Search Advanced Search Advanced sear…" at bounding box center [469, 28] width 838 height 30
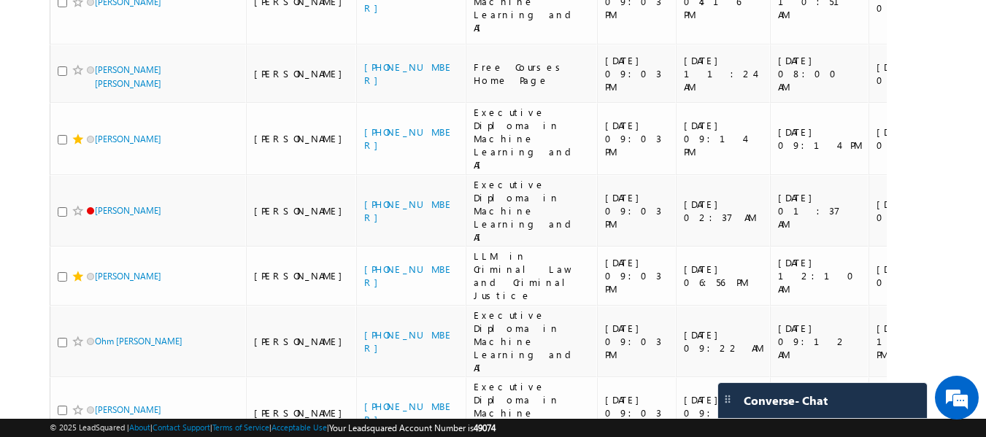
scroll to position [1036, 0]
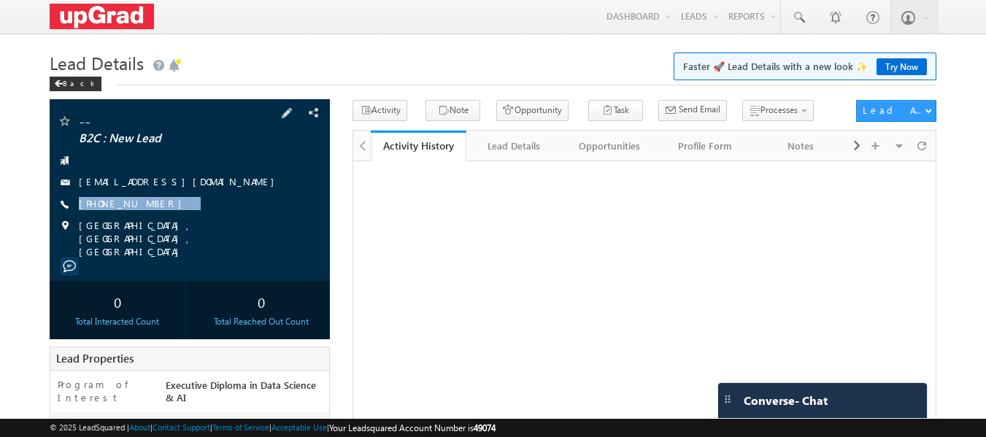
drag, startPoint x: 191, startPoint y: 206, endPoint x: 151, endPoint y: 215, distance: 40.6
click at [151, 215] on div "-- B2C : New Lead [EMAIL_ADDRESS][DOMAIN_NAME] [PHONE_NUMBER]" at bounding box center [190, 186] width 266 height 145
copy div "[PHONE_NUMBER]"
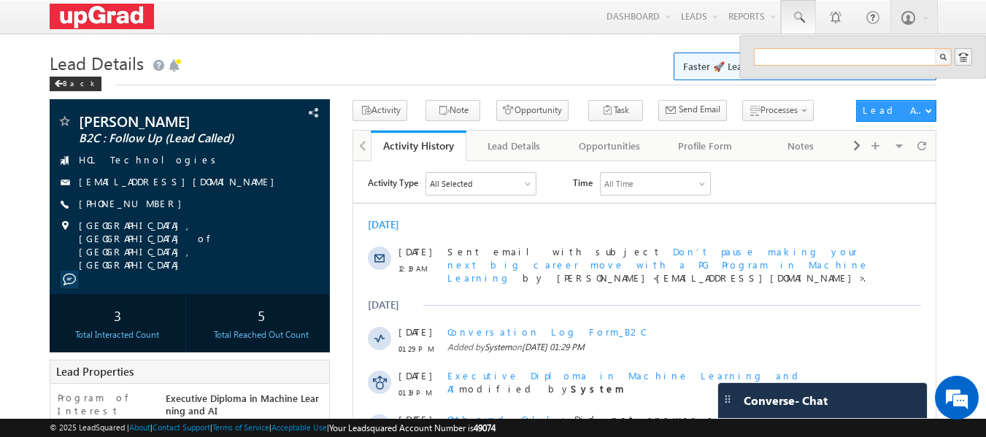
paste input "[EMAIL_ADDRESS][DOMAIN_NAME]"
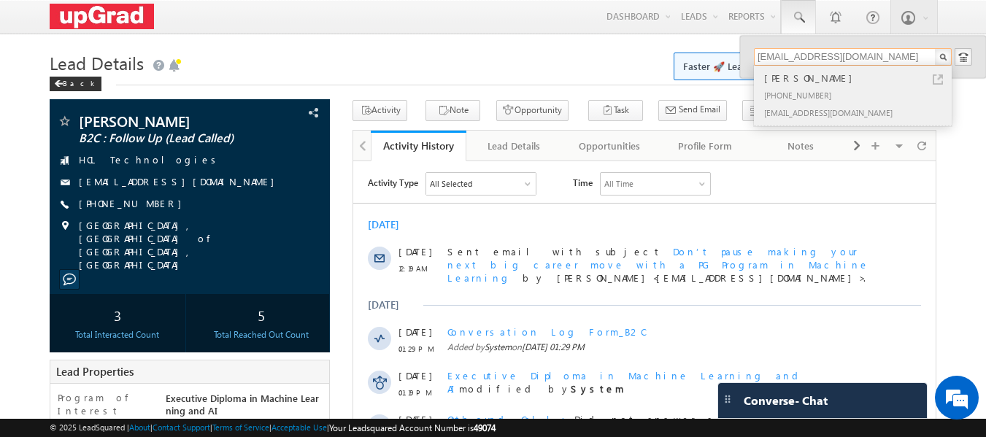
type input "[EMAIL_ADDRESS][DOMAIN_NAME]"
click at [807, 85] on div "[PERSON_NAME]" at bounding box center [860, 78] width 196 height 16
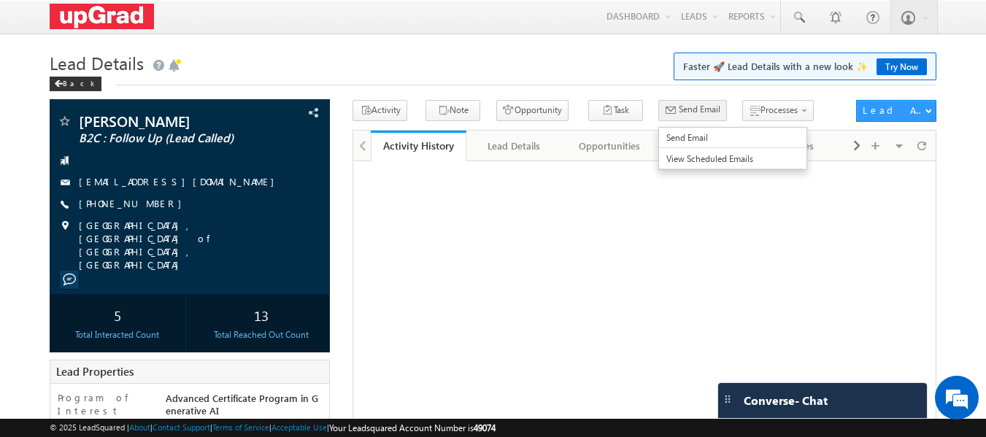
click at [679, 111] on span "Send Email" at bounding box center [700, 109] width 42 height 13
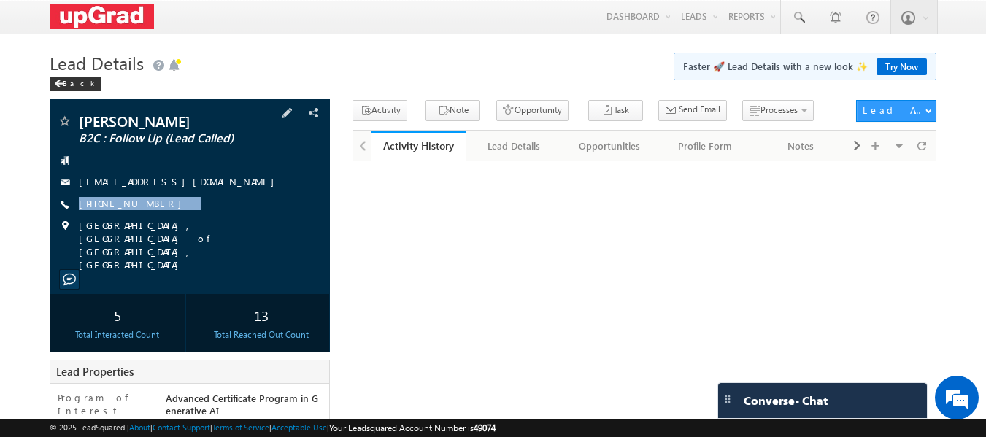
drag, startPoint x: 169, startPoint y: 206, endPoint x: 153, endPoint y: 217, distance: 18.8
click at [153, 217] on div "[PERSON_NAME] B2C : Follow Up (Lead Called) [EMAIL_ADDRESS][DOMAIN_NAME] [PHONE…" at bounding box center [190, 193] width 266 height 158
copy div "[PHONE_NUMBER]"
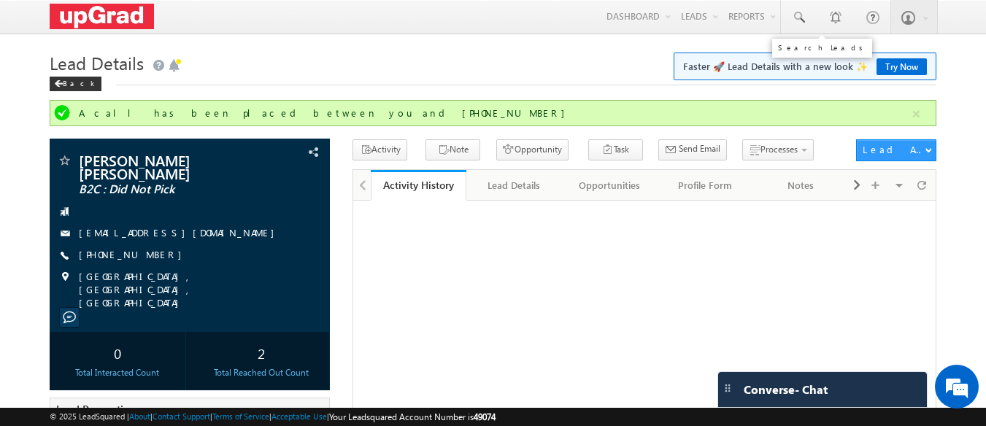
click at [802, 13] on span at bounding box center [798, 17] width 15 height 15
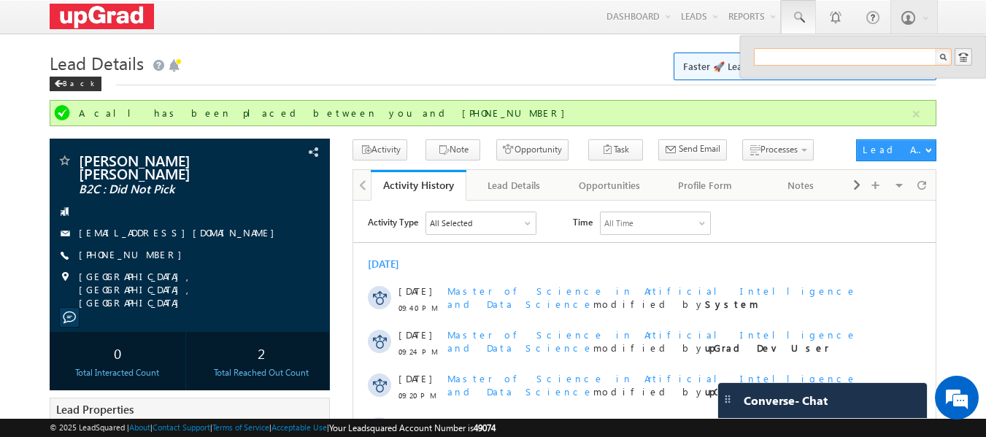
paste input "[PERSON_NAME][EMAIL_ADDRESS][DOMAIN_NAME]"
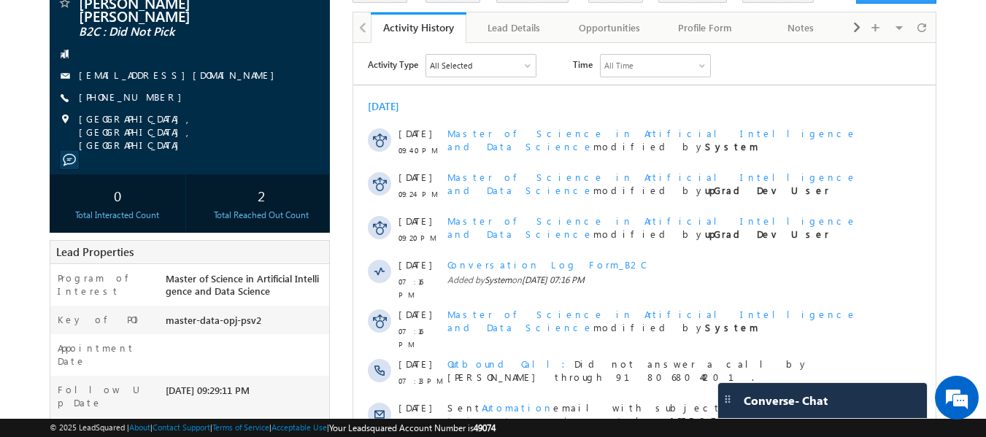
scroll to position [73, 0]
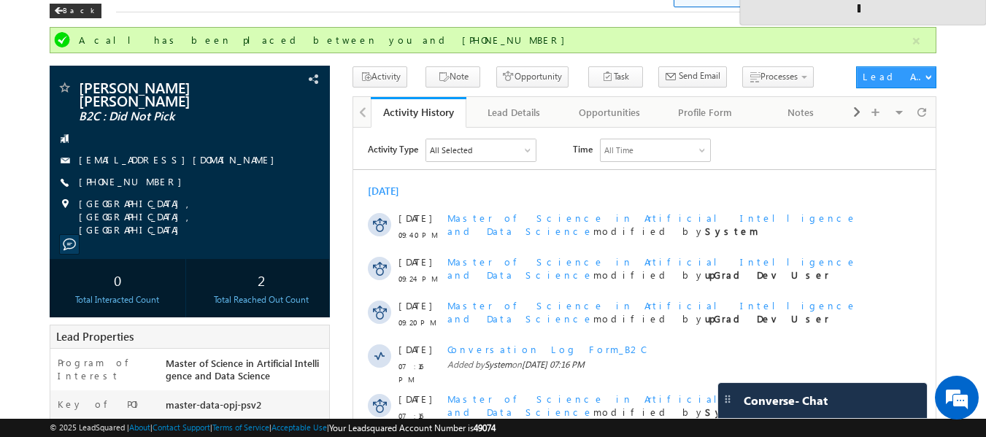
type input "[PERSON_NAME][EMAIL_ADDRESS][DOMAIN_NAME]"
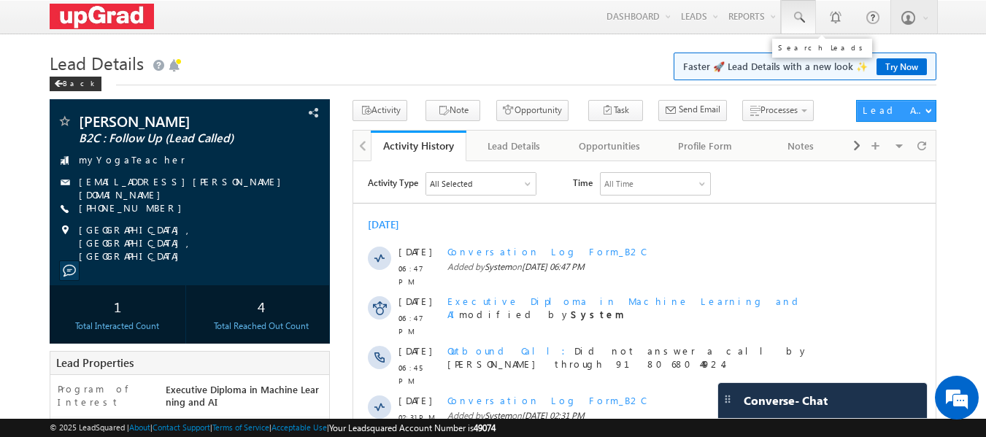
click at [797, 14] on span at bounding box center [798, 17] width 15 height 15
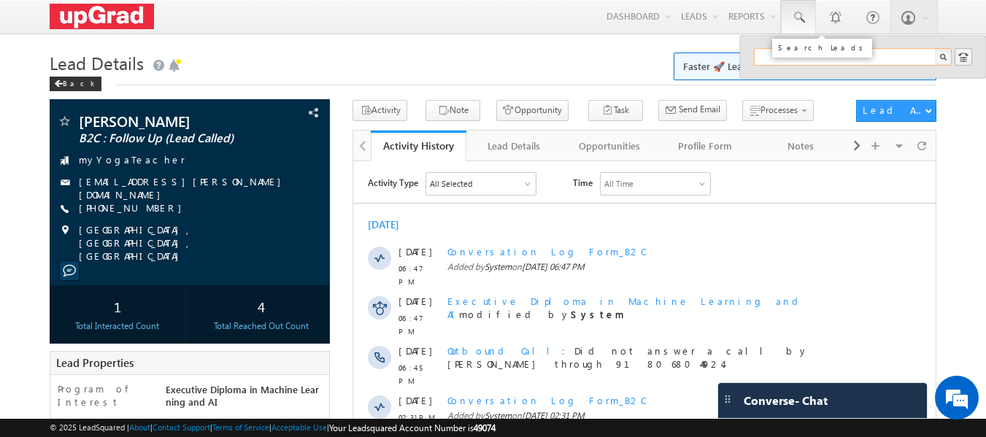
paste input "[PERSON_NAME][EMAIL_ADDRESS][DOMAIN_NAME]"
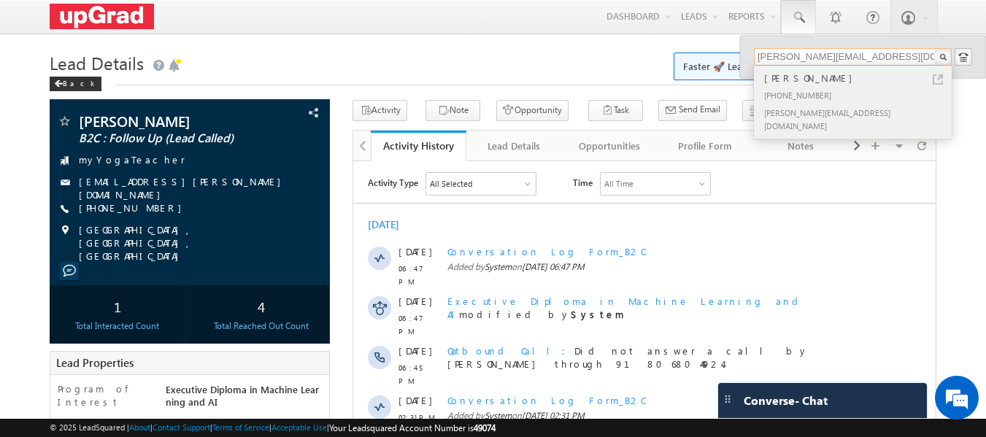
type input "[PERSON_NAME][EMAIL_ADDRESS][DOMAIN_NAME]"
click at [793, 73] on div "[PERSON_NAME]" at bounding box center [860, 78] width 196 height 16
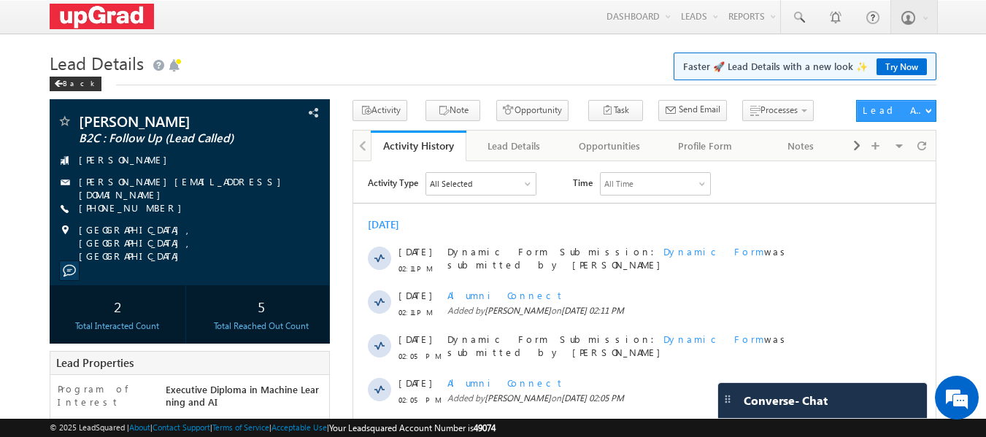
scroll to position [361, 0]
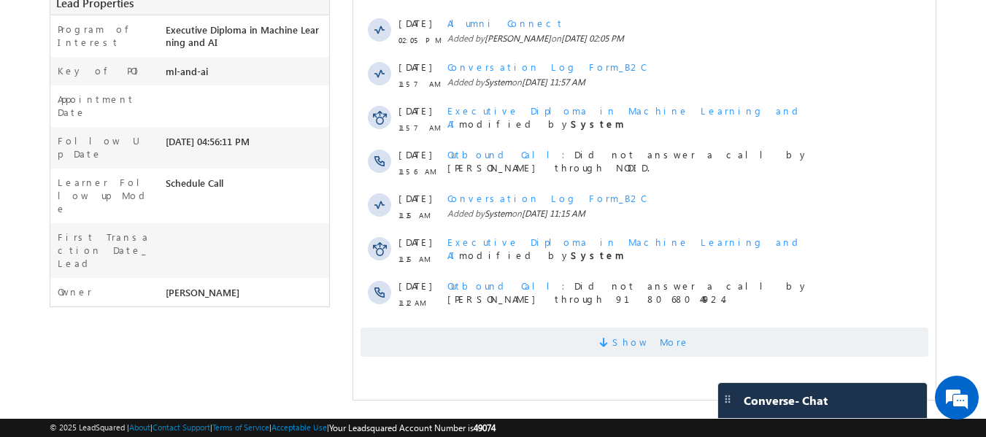
click at [643, 339] on span "Show More" at bounding box center [651, 342] width 77 height 29
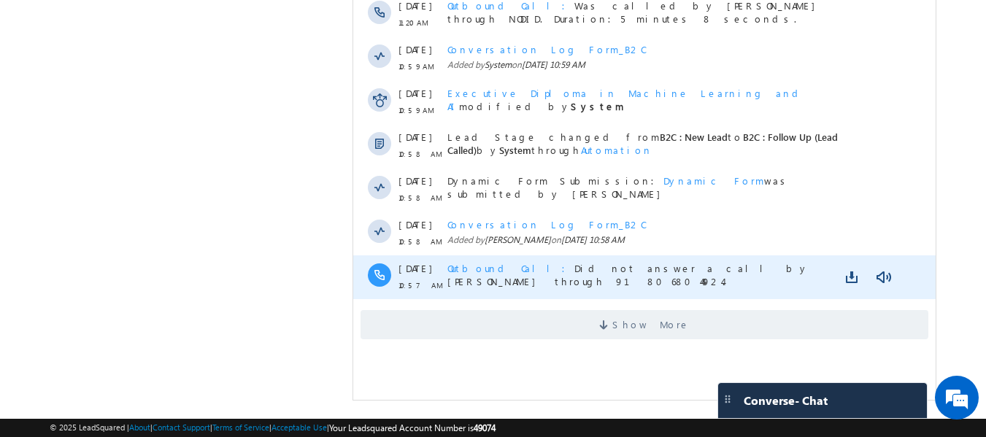
scroll to position [845, 0]
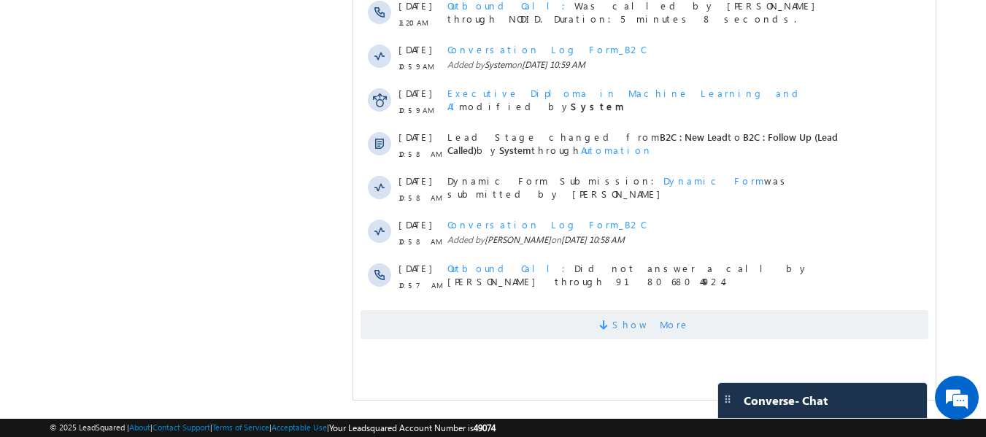
click at [583, 340] on span "Show More" at bounding box center [645, 324] width 568 height 29
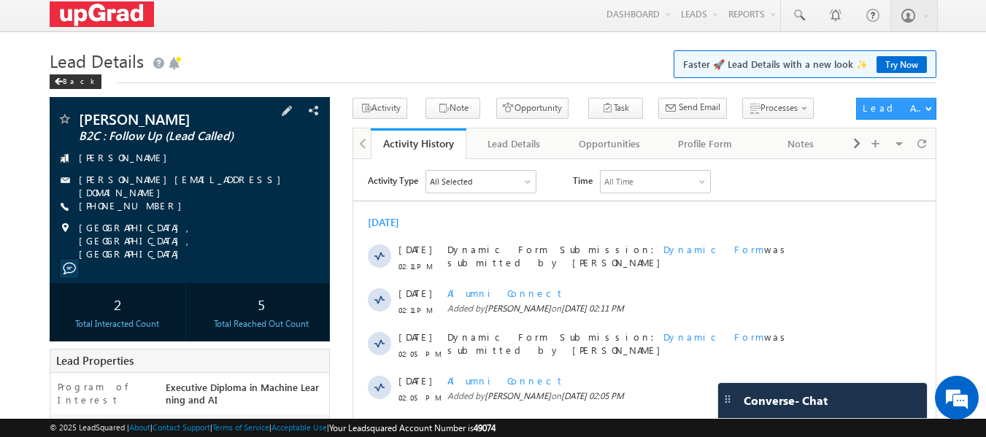
scroll to position [0, 0]
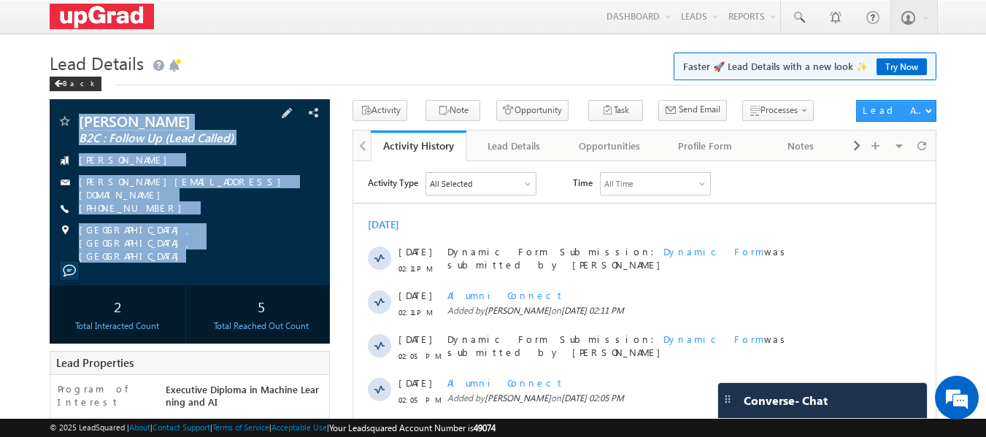
copy div "Nitish Kumar B2C : Follow Up (Lead Called) Ola Cabs nitish.dydx@gmail.com +91-8…"
drag, startPoint x: 80, startPoint y: 111, endPoint x: 145, endPoint y: 141, distance: 70.9
click at [221, 248] on div "Nitish Kumar B2C : Follow Up (Lead Called) Ola Cabs nitish.dydx@gmail.com" at bounding box center [190, 192] width 281 height 186
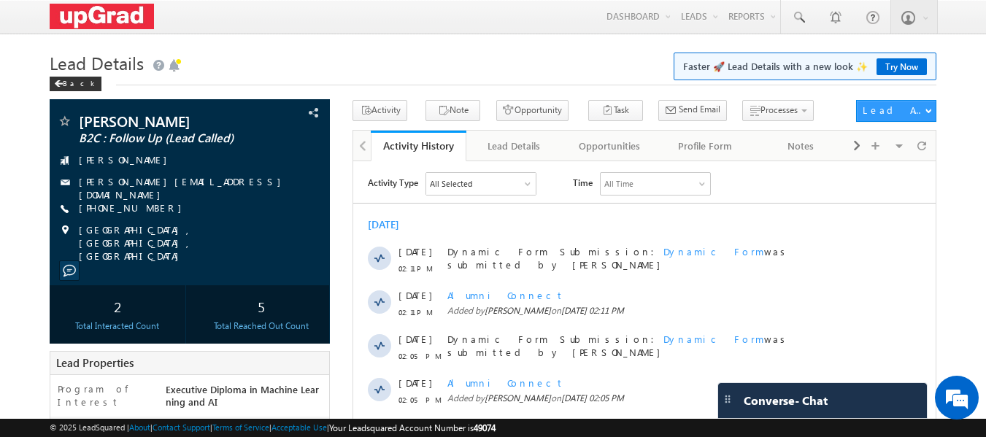
click at [331, 53] on h1 "Lead Details Faster 🚀 Lead Details with a new look ✨ Try Now" at bounding box center [494, 61] width 888 height 28
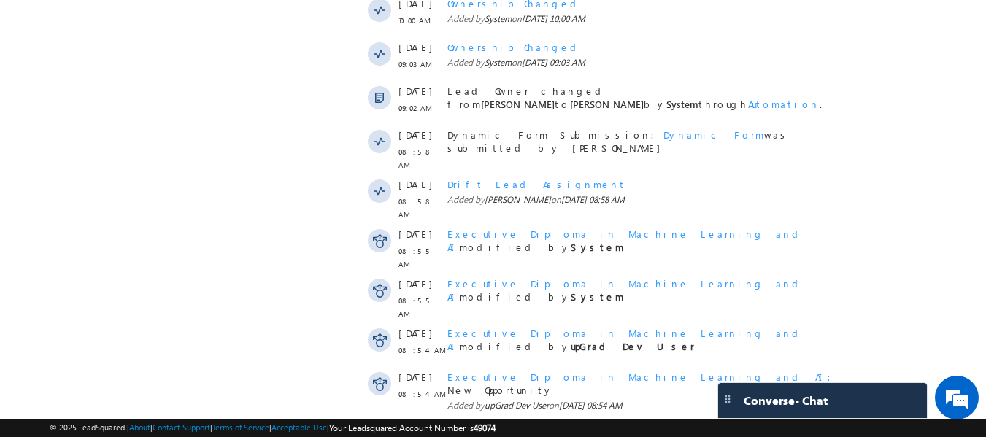
scroll to position [1284, 0]
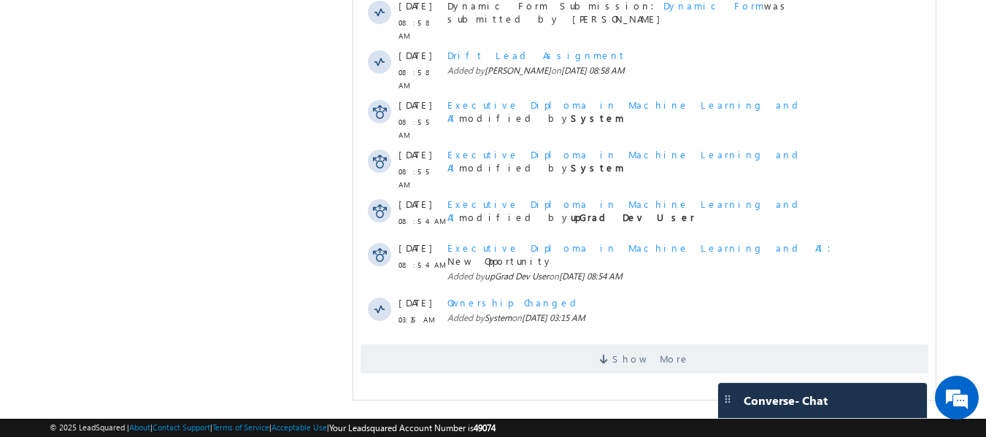
click at [630, 344] on div "Show More" at bounding box center [644, 354] width 583 height 40
click at [644, 361] on span "Show More" at bounding box center [651, 359] width 77 height 29
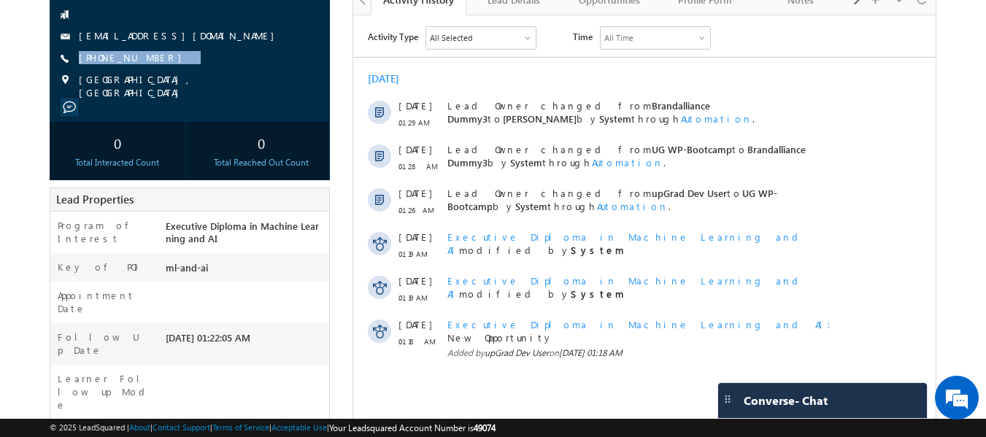
drag, startPoint x: 199, startPoint y: 59, endPoint x: 172, endPoint y: 74, distance: 31.1
click at [172, 74] on div "[PERSON_NAME] B2C : New Lead [EMAIL_ADDRESS][DOMAIN_NAME] [PHONE_NUMBER]" at bounding box center [190, 33] width 266 height 131
copy div "[PHONE_NUMBER]"
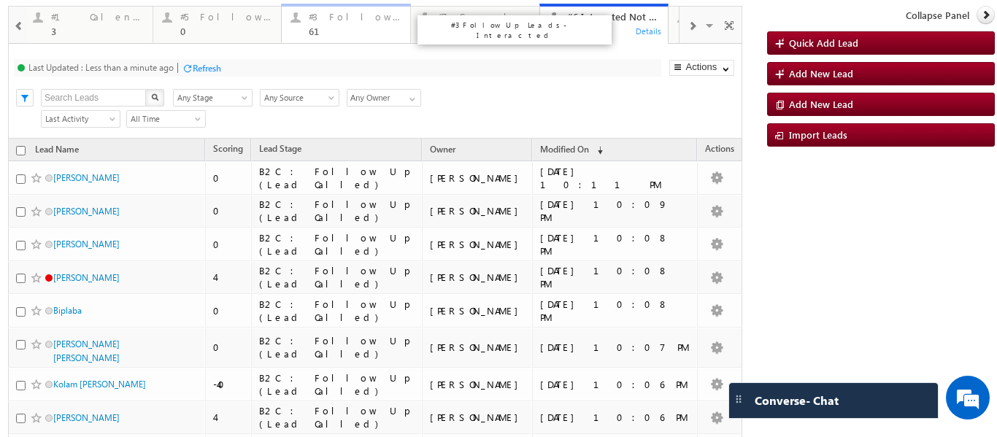
click at [331, 23] on div "#3 Follow Up Leads-Interacted 61" at bounding box center [355, 22] width 93 height 28
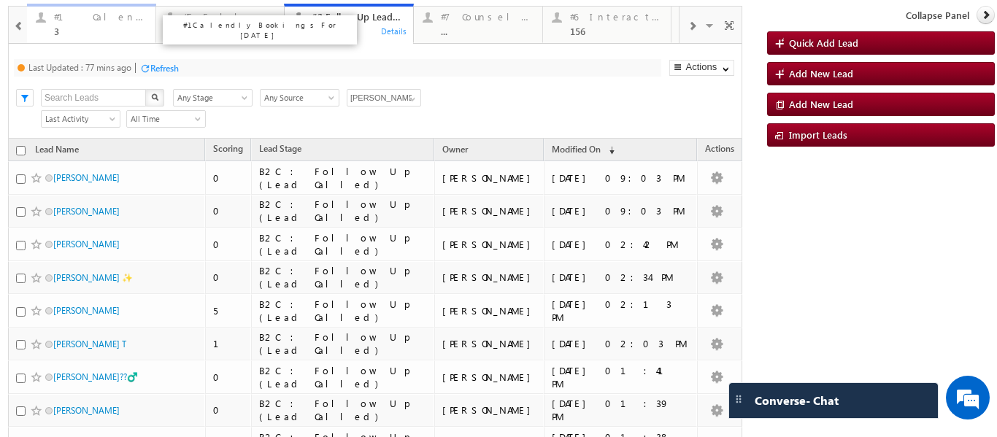
click at [83, 30] on div "3" at bounding box center [100, 31] width 93 height 11
